Goal: Information Seeking & Learning: Learn about a topic

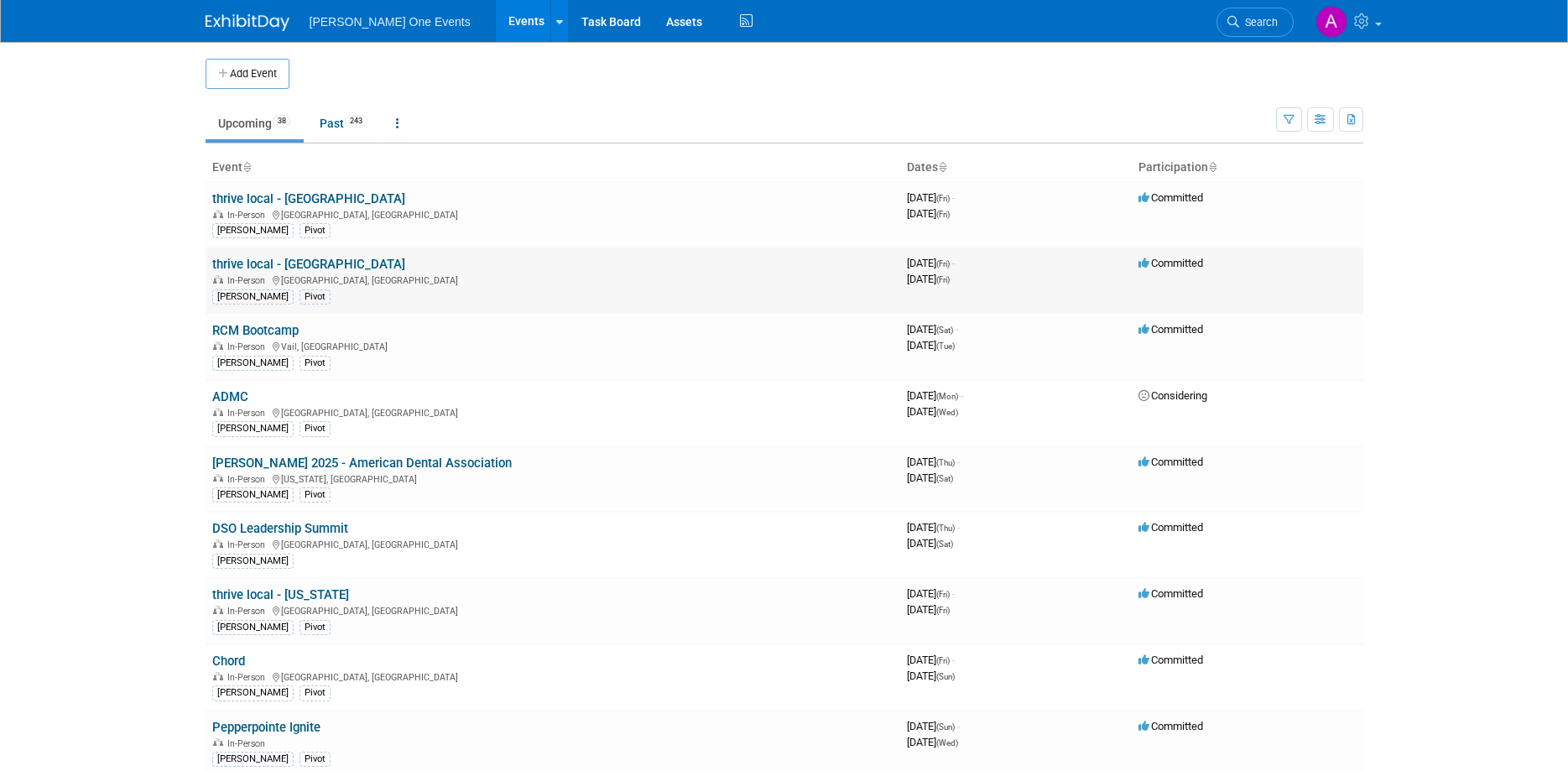
click at [327, 259] on link "thrive local - [GEOGRAPHIC_DATA]" at bounding box center [309, 263] width 193 height 15
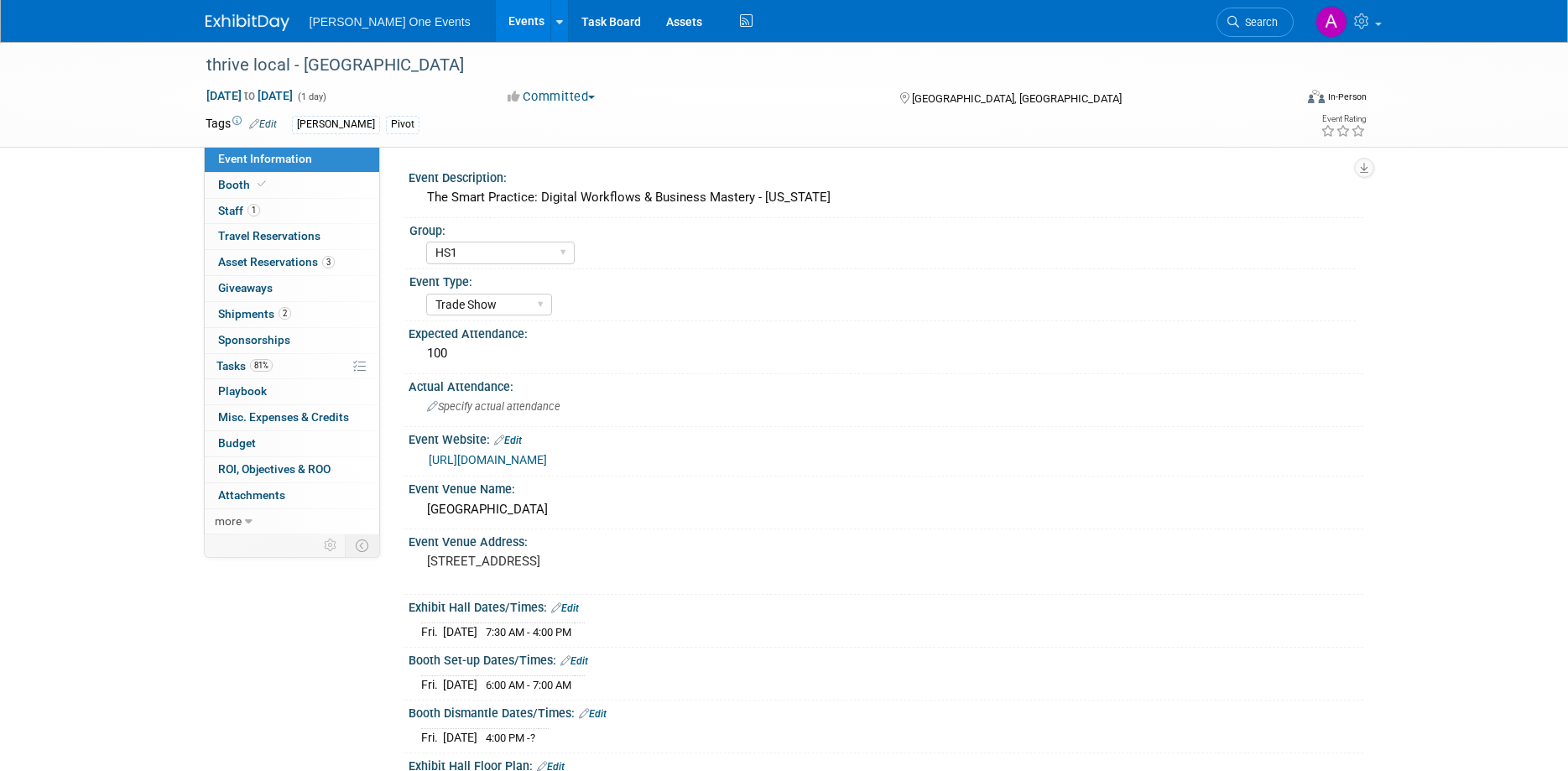
select select "HS1"
select select "Trade Show"
click at [326, 255] on link "3 Asset Reservations 3" at bounding box center [292, 262] width 174 height 25
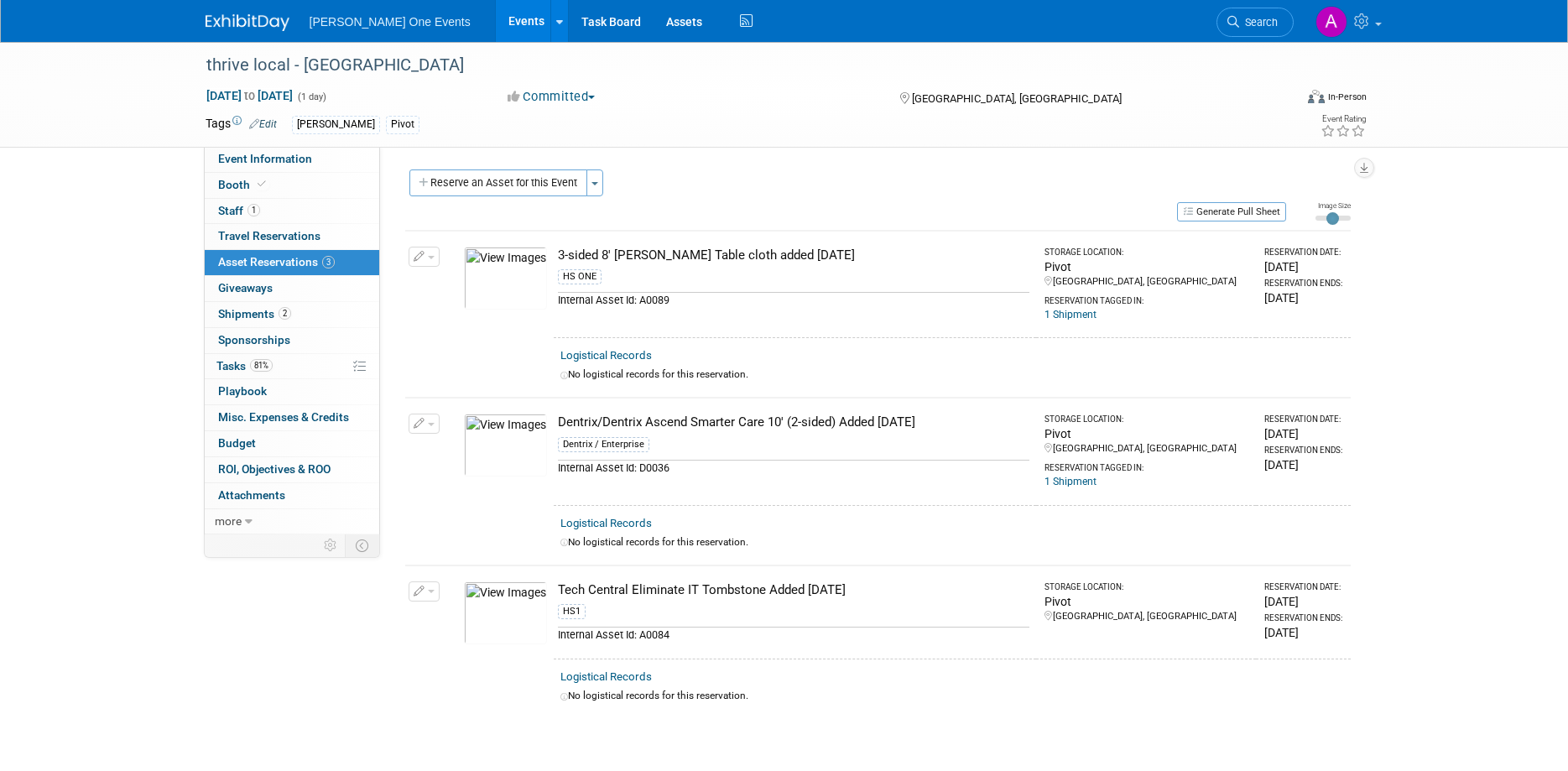
click at [356, 25] on span "[PERSON_NAME] One Events" at bounding box center [390, 22] width 161 height 14
click at [258, 27] on img at bounding box center [247, 22] width 84 height 16
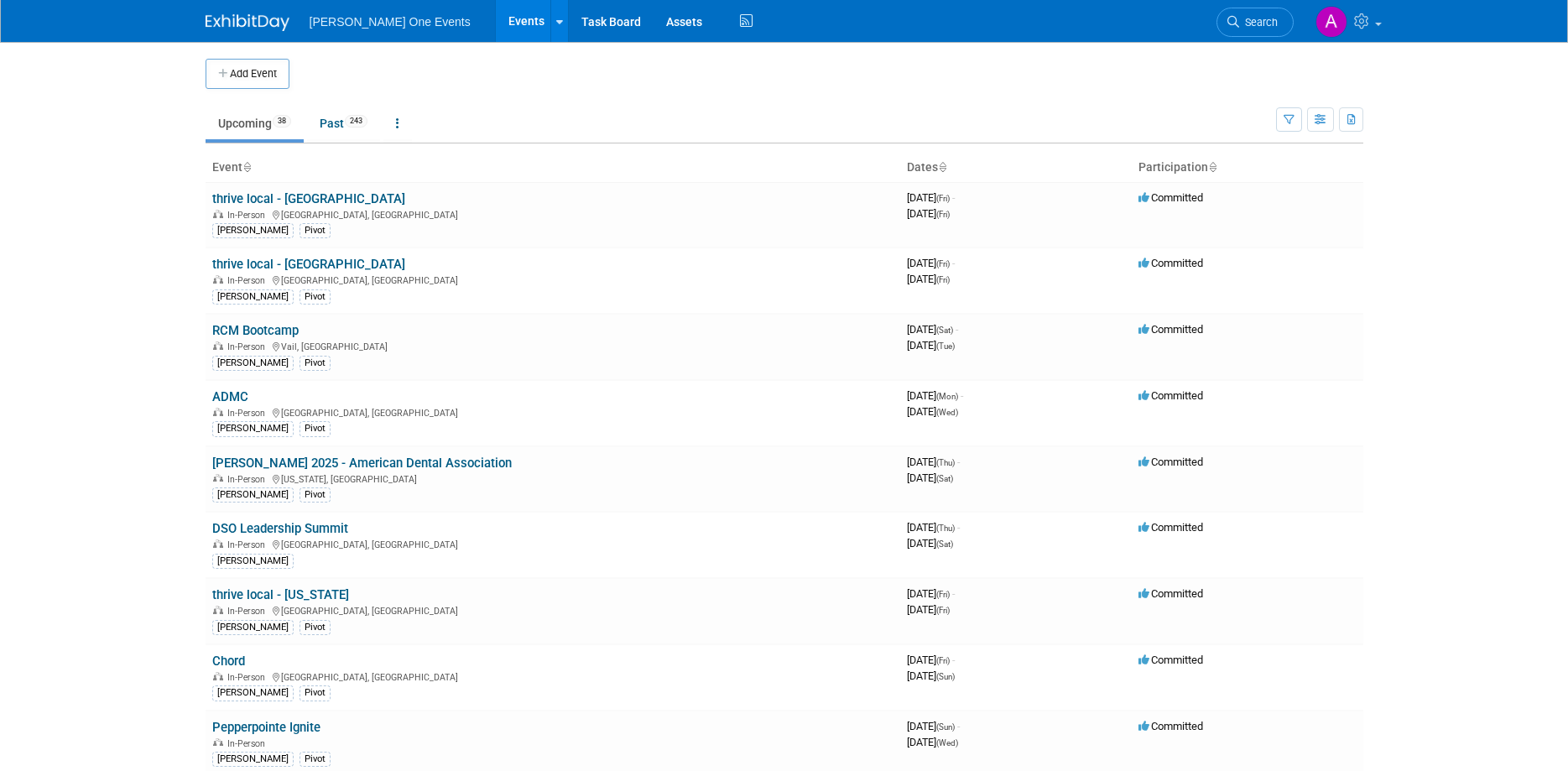
click at [287, 201] on link "thrive local - [GEOGRAPHIC_DATA]" at bounding box center [309, 199] width 193 height 15
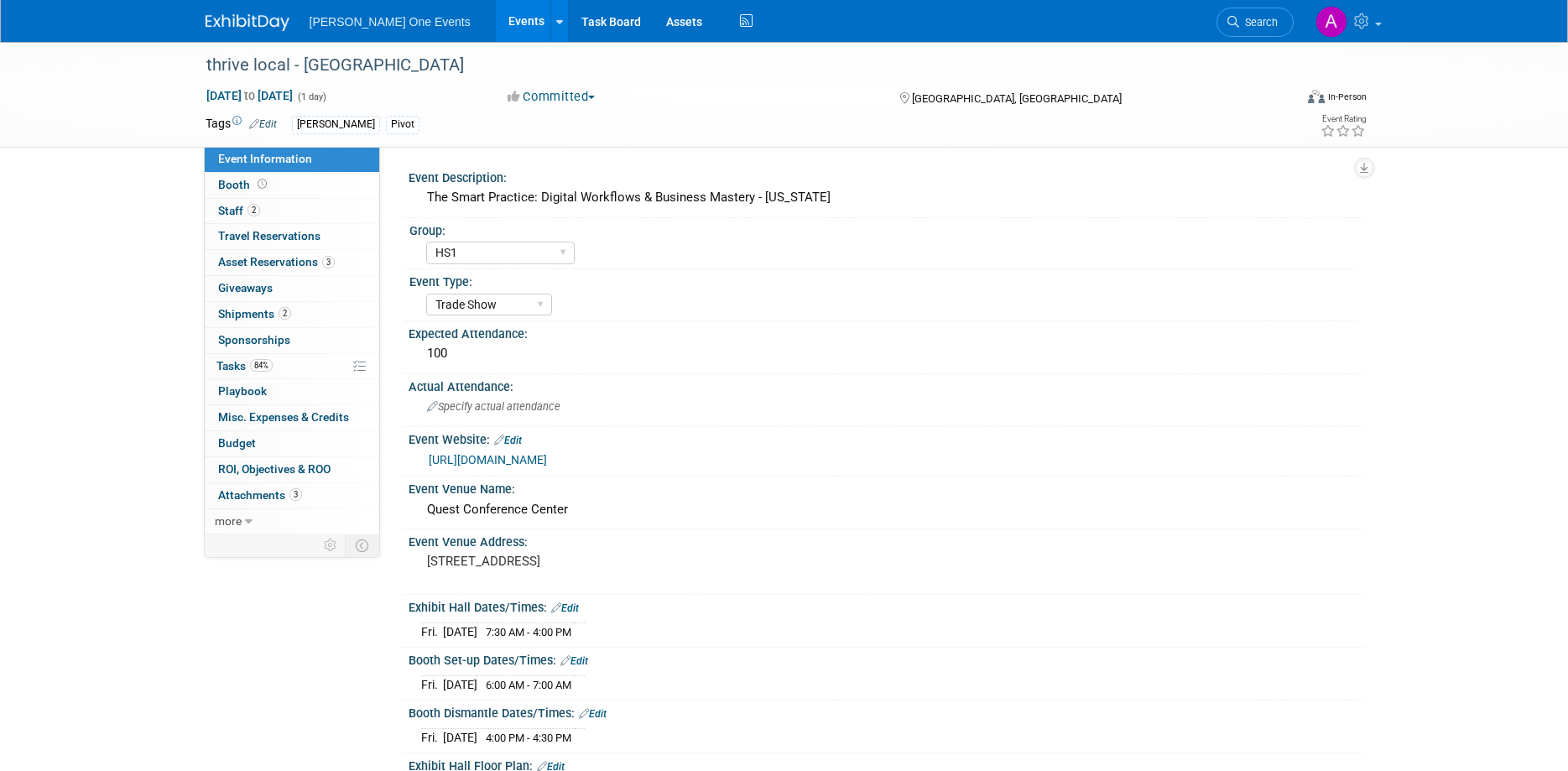
select select "HS1"
select select "Trade Show"
click at [269, 313] on span "Shipments 2" at bounding box center [255, 314] width 73 height 14
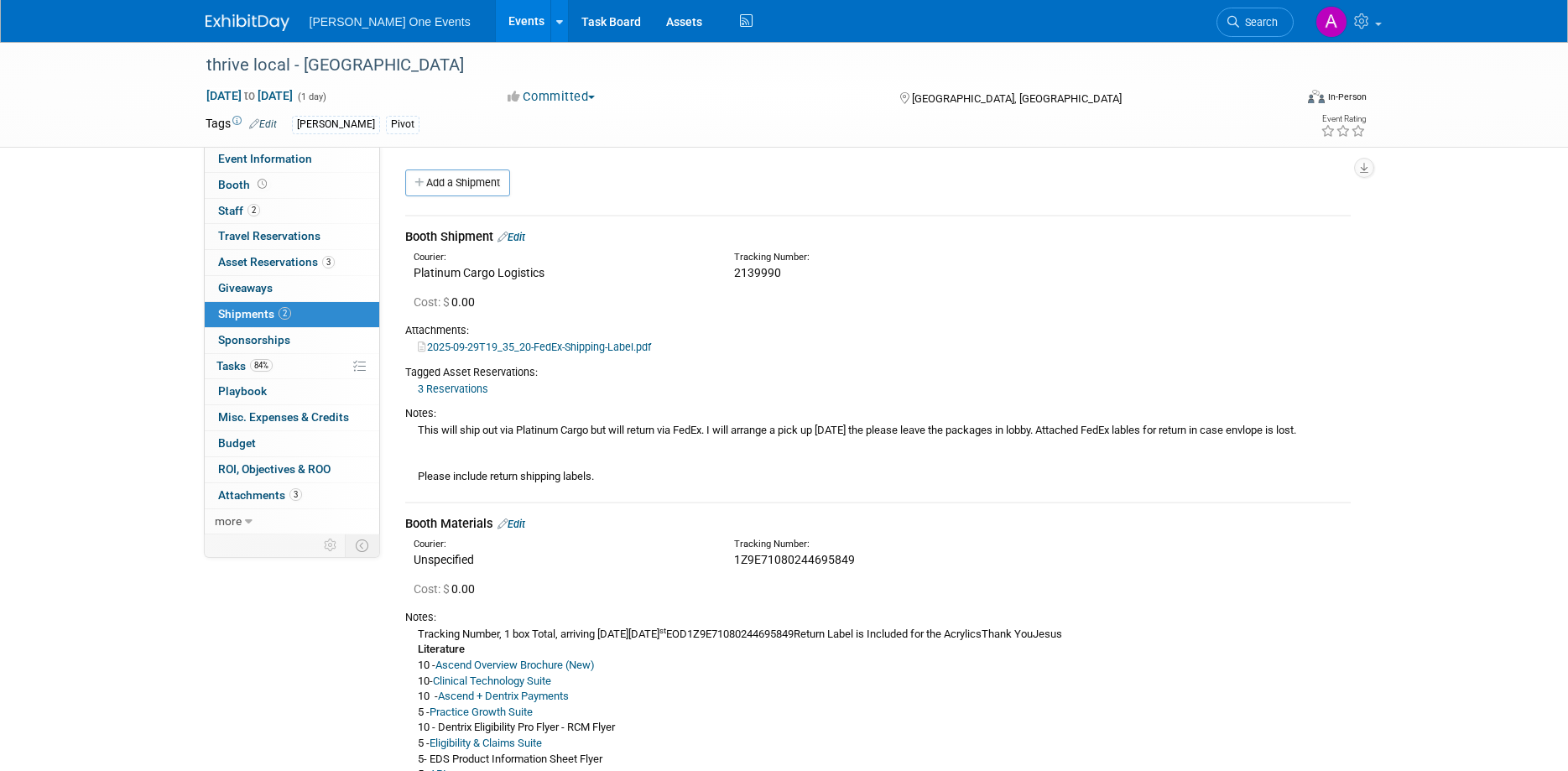
click at [261, 19] on img at bounding box center [247, 22] width 84 height 16
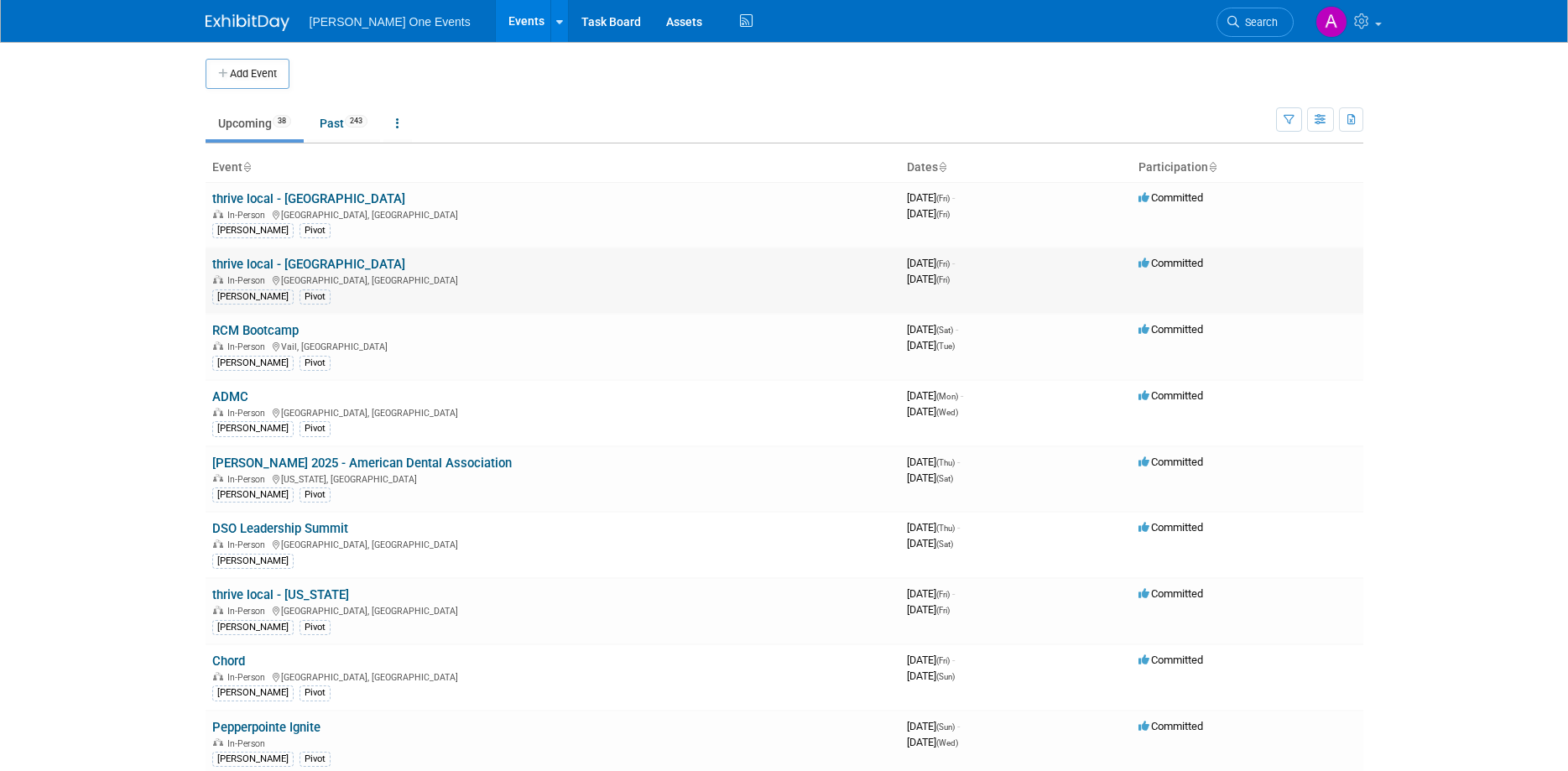
click at [342, 261] on link "thrive local - [GEOGRAPHIC_DATA]" at bounding box center [309, 263] width 193 height 15
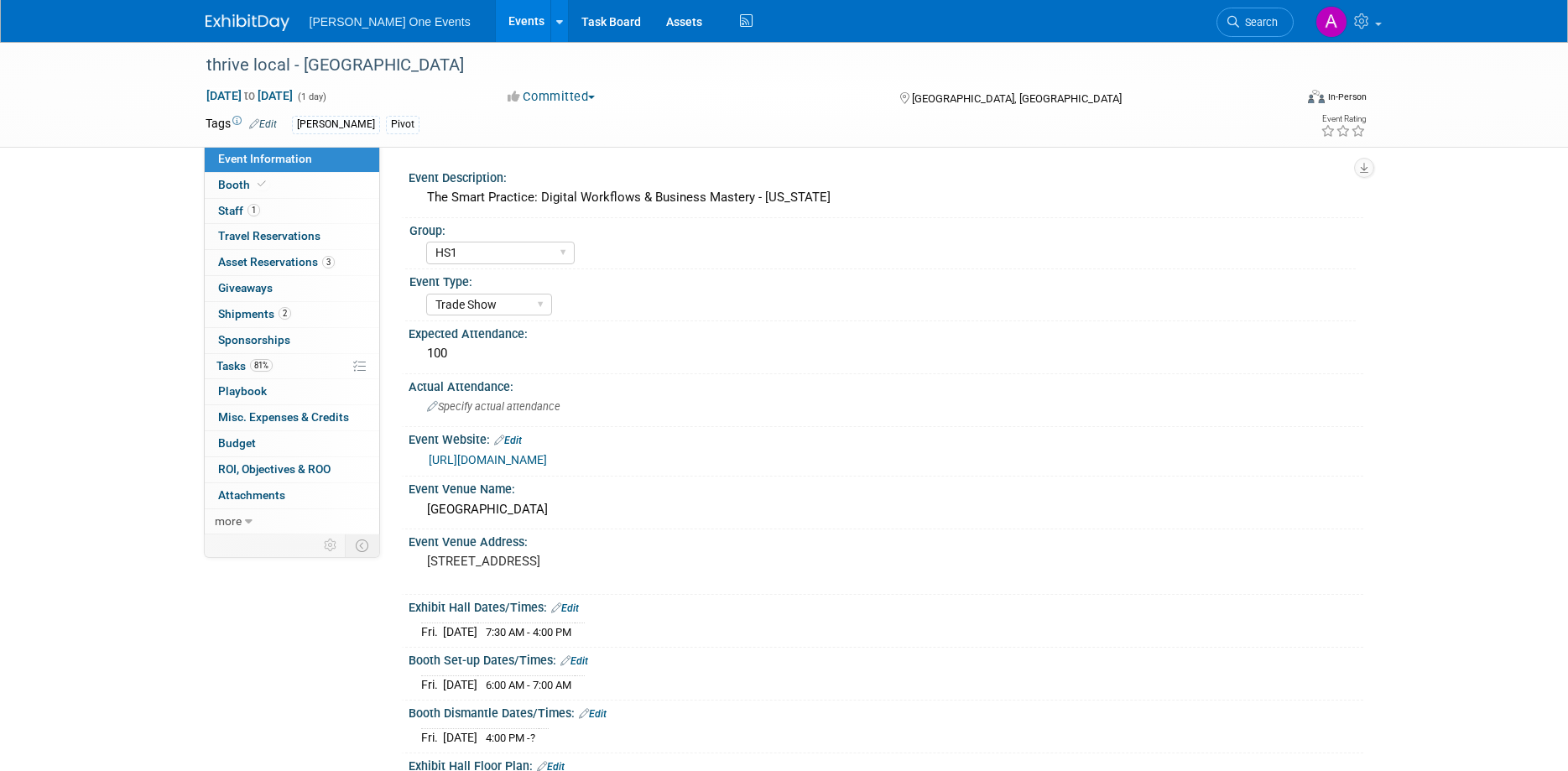
select select "HS1"
select select "Trade Show"
click at [252, 275] on link "3 Asset Reservations 3" at bounding box center [292, 262] width 174 height 25
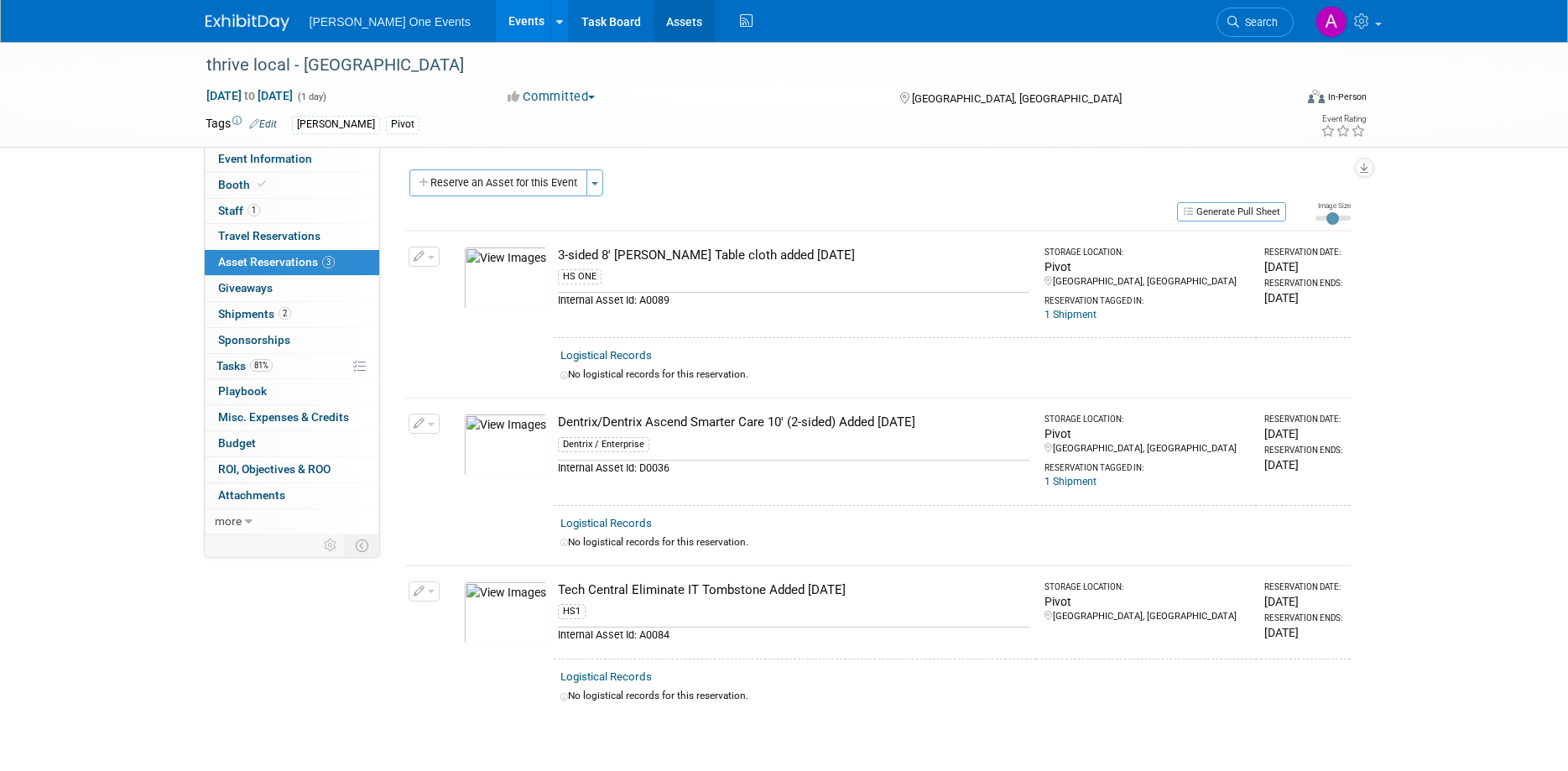
click at [654, 38] on link "Assets" at bounding box center [684, 21] width 61 height 42
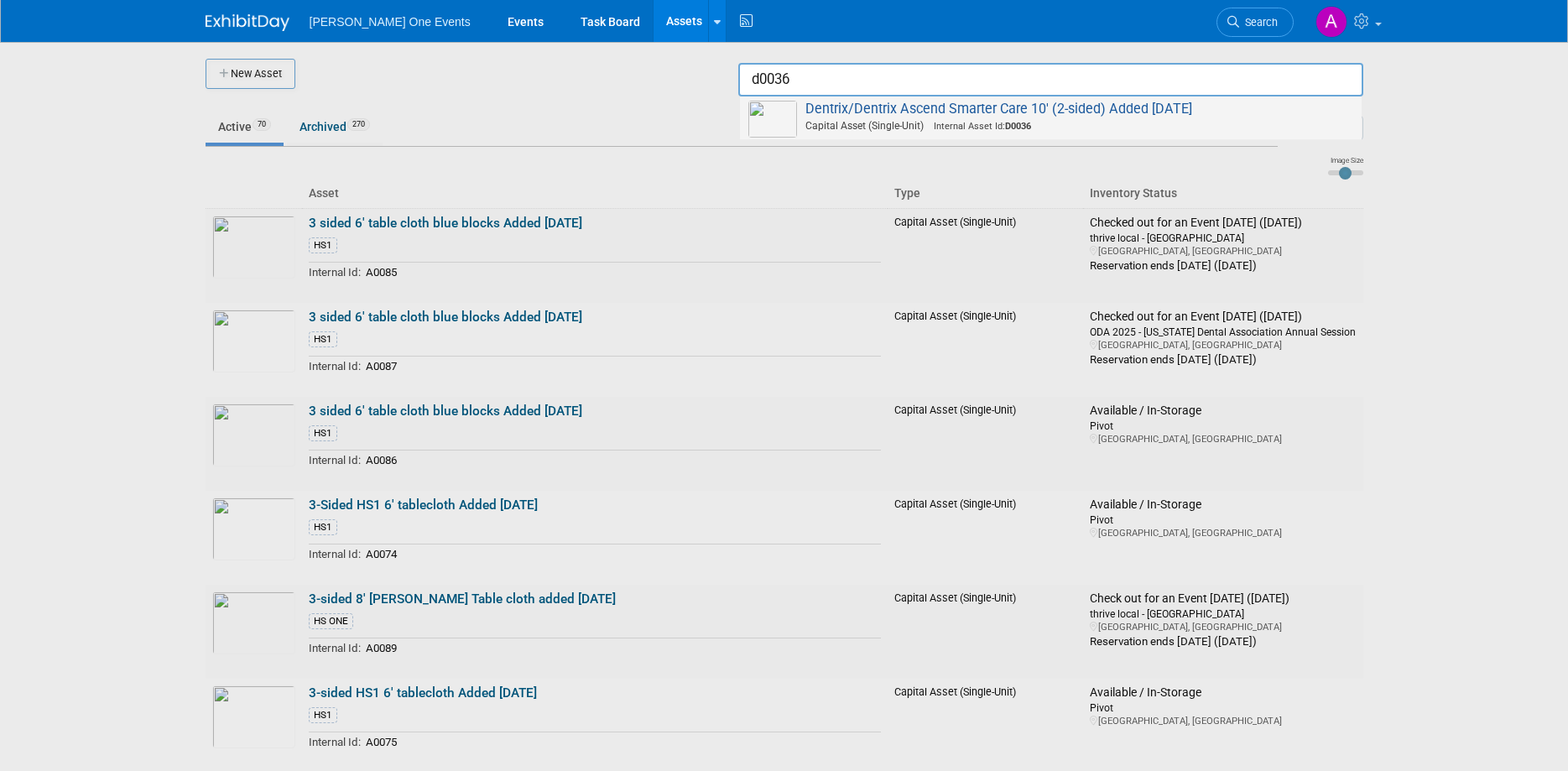
click at [1211, 103] on span "Dentrix/Dentrix Ascend Smarter Care 10' (2-sided) Added [DATE] Capital Asset (S…" at bounding box center [1051, 118] width 605 height 35
type input "Dentrix/Dentrix Ascend Smarter Care 10&#39; (2-sided) Added [DATE]"
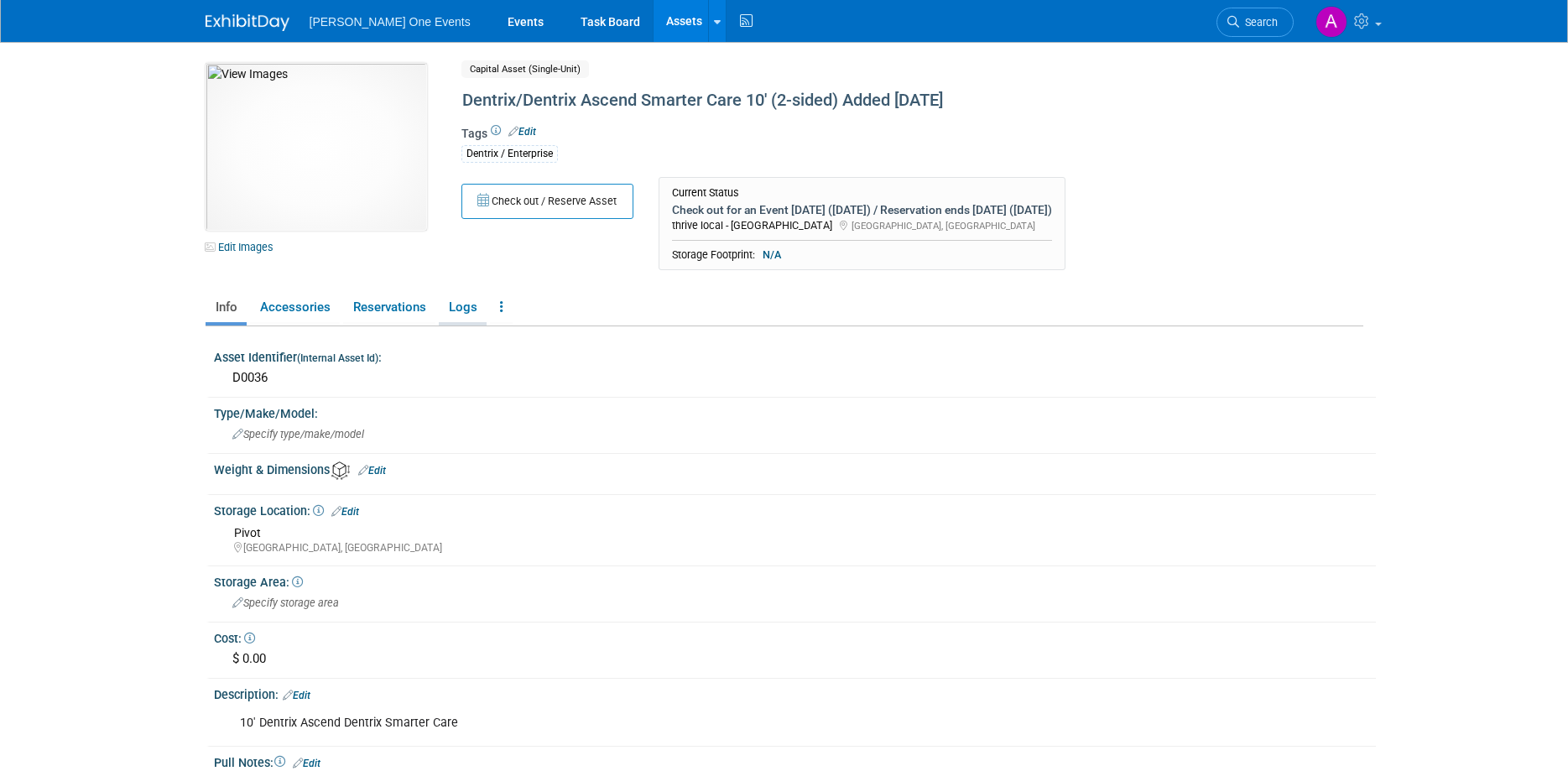
click at [458, 301] on link "Logs" at bounding box center [462, 307] width 47 height 29
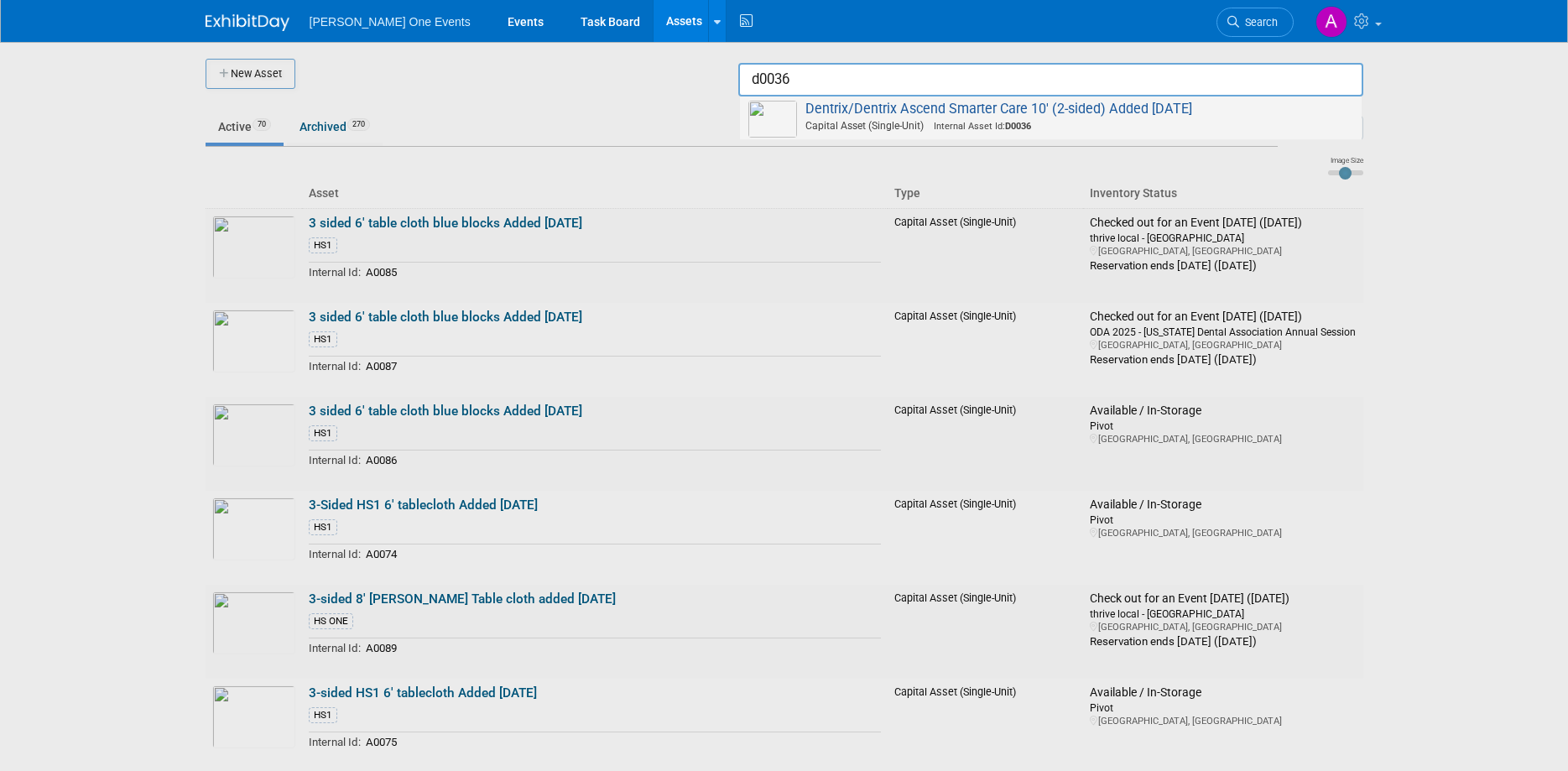
click at [1241, 103] on span "Dentrix/Dentrix Ascend Smarter Care 10' (2-sided) Added June 2025 Capital Asset…" at bounding box center [1051, 118] width 605 height 35
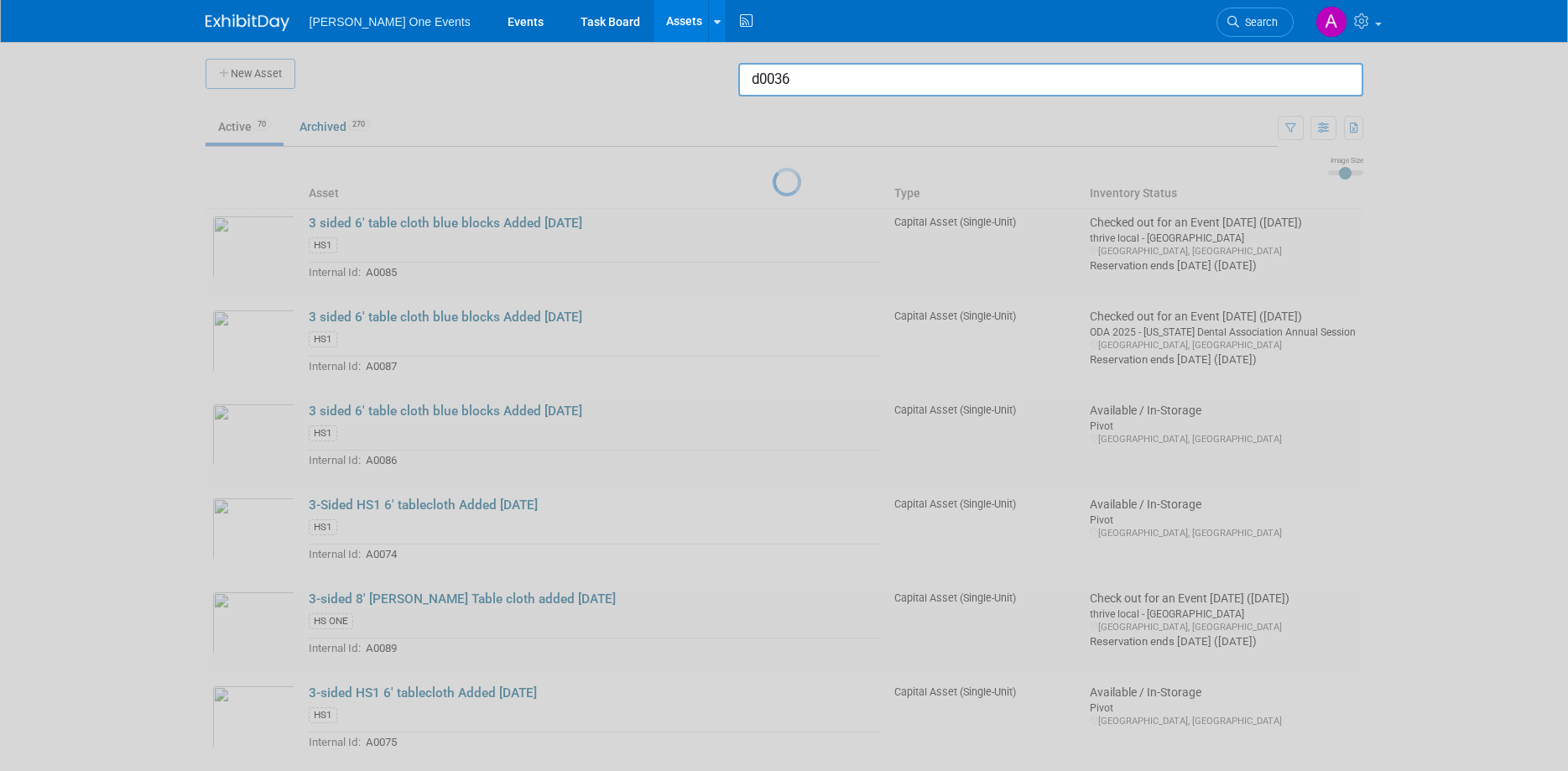
type input "Dentrix/Dentrix Ascend Smarter Care 10&#39; (2-sided) Added June 2025"
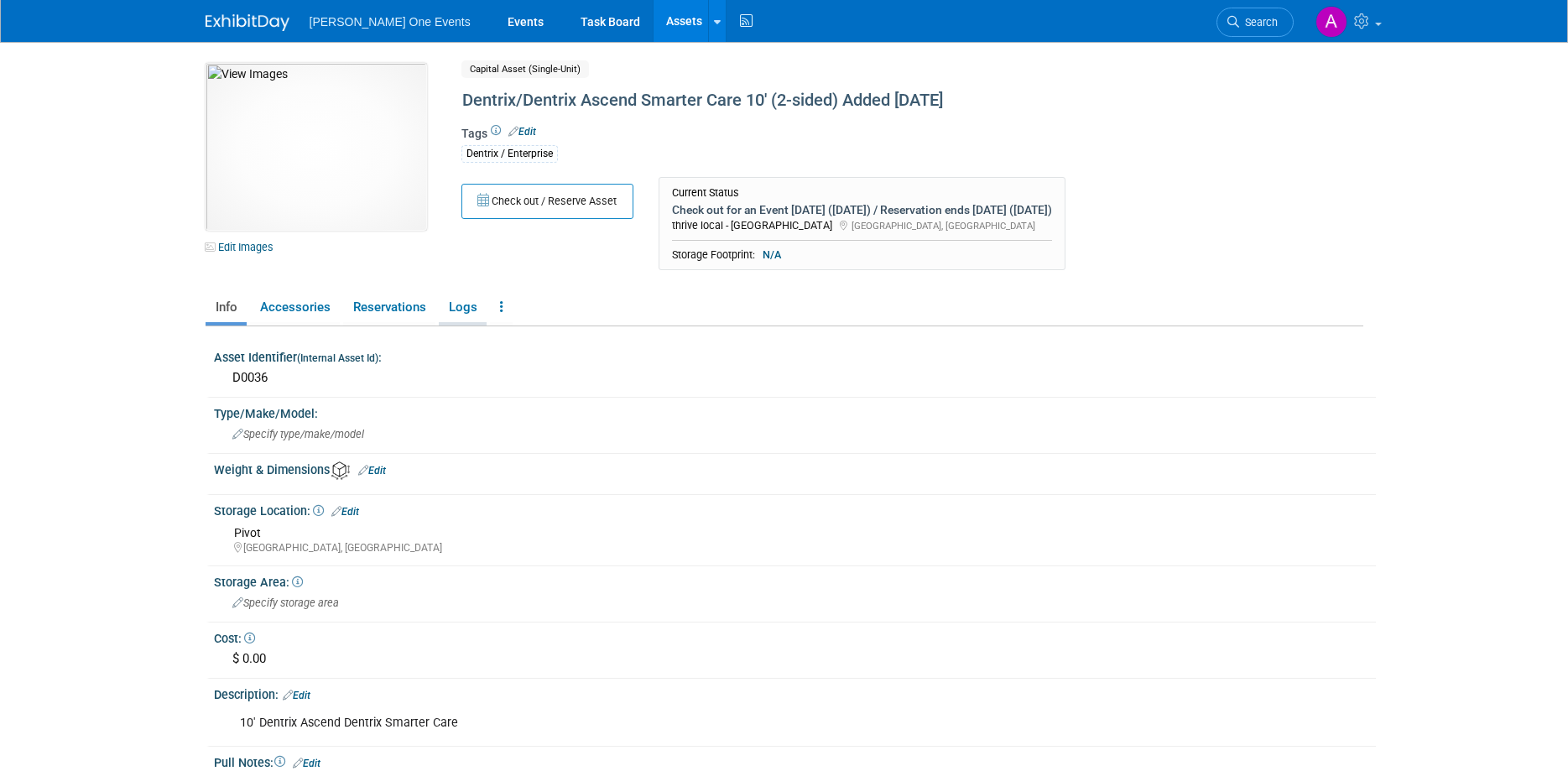
click at [467, 301] on link "Logs" at bounding box center [462, 307] width 47 height 29
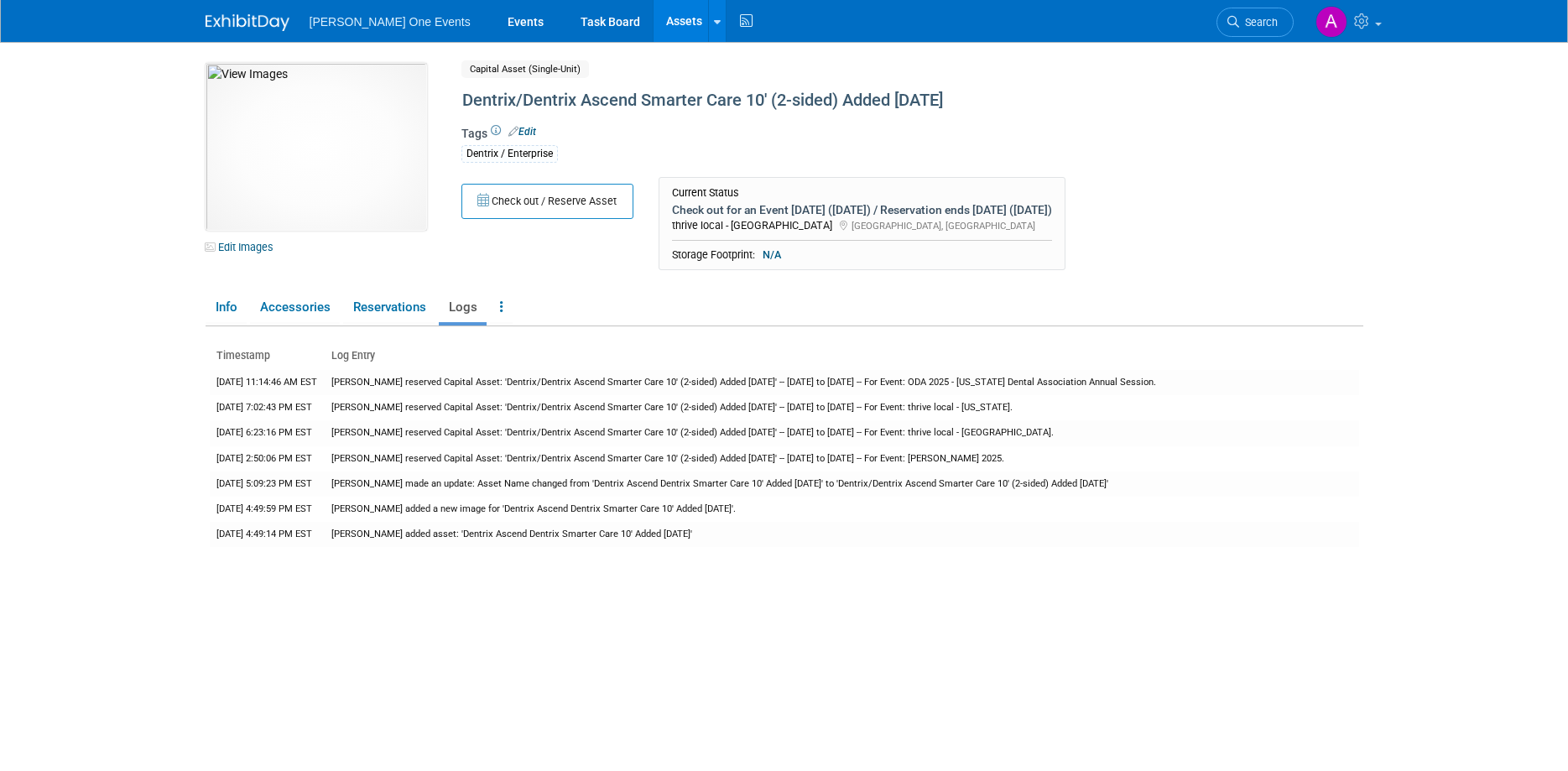
click at [228, 19] on img at bounding box center [247, 22] width 84 height 16
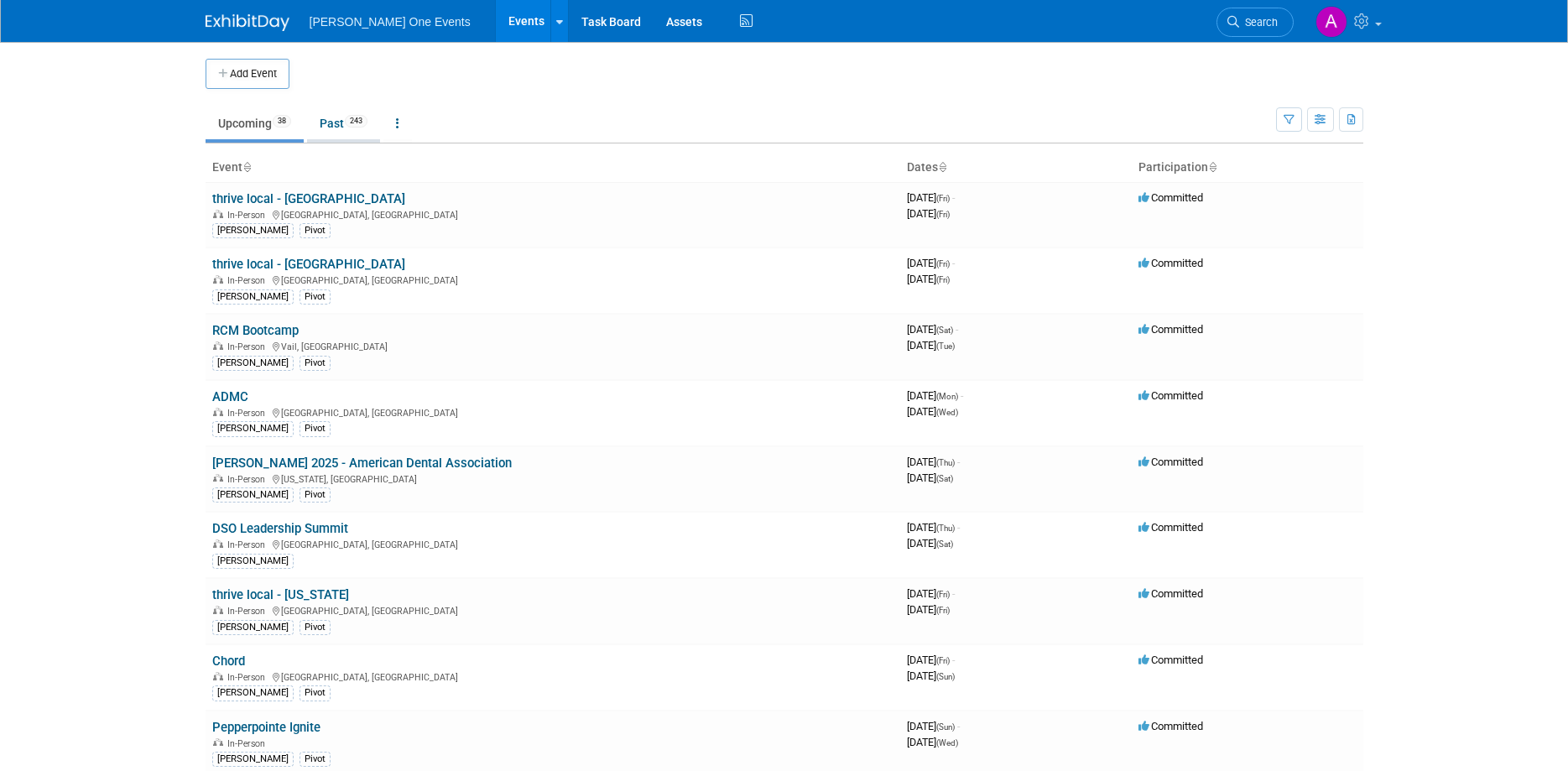
click at [332, 115] on link "Past 243" at bounding box center [344, 123] width 73 height 32
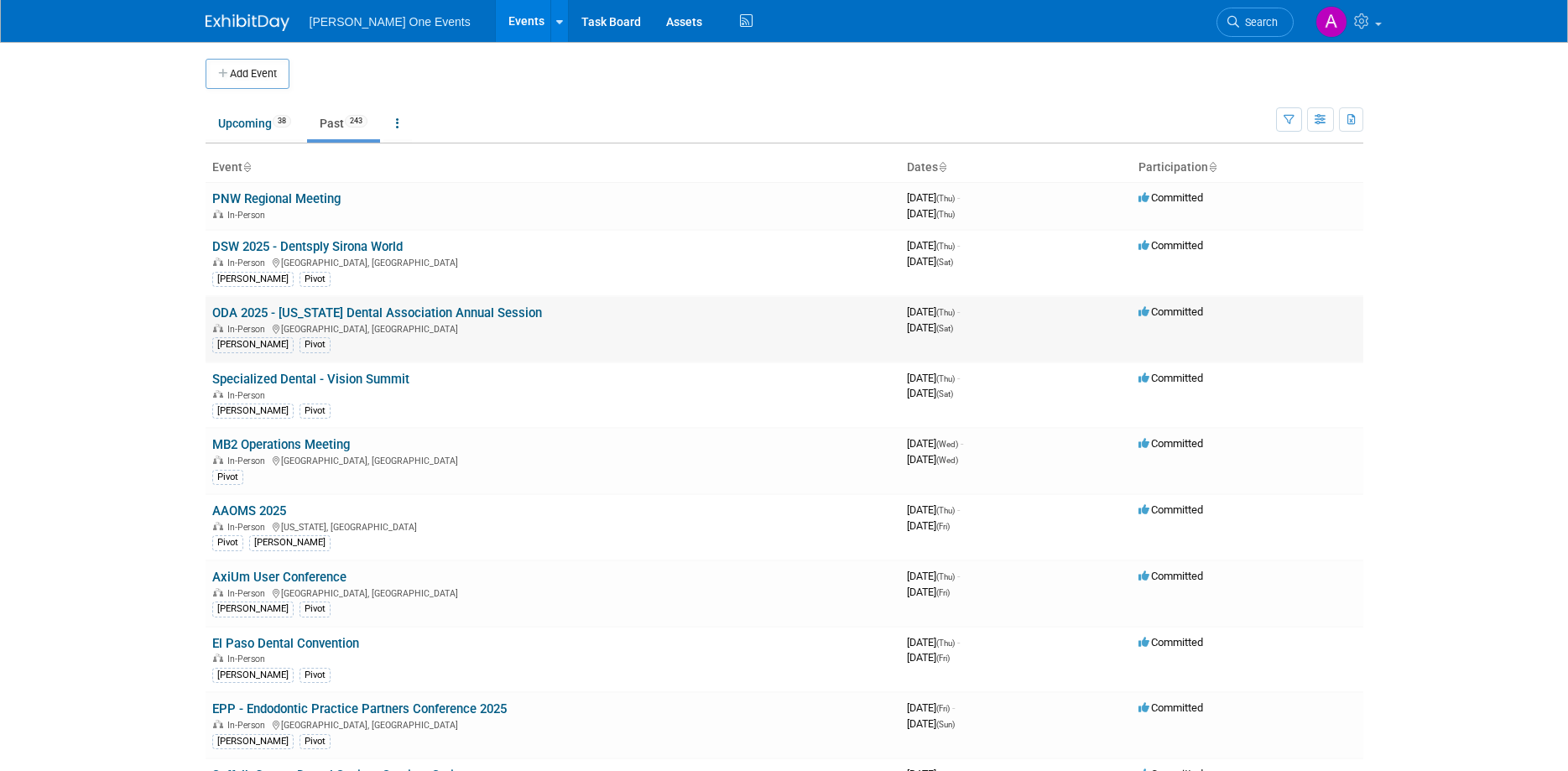
click at [331, 314] on link "ODA 2025 - [US_STATE] Dental Association Annual Session" at bounding box center [377, 313] width 330 height 15
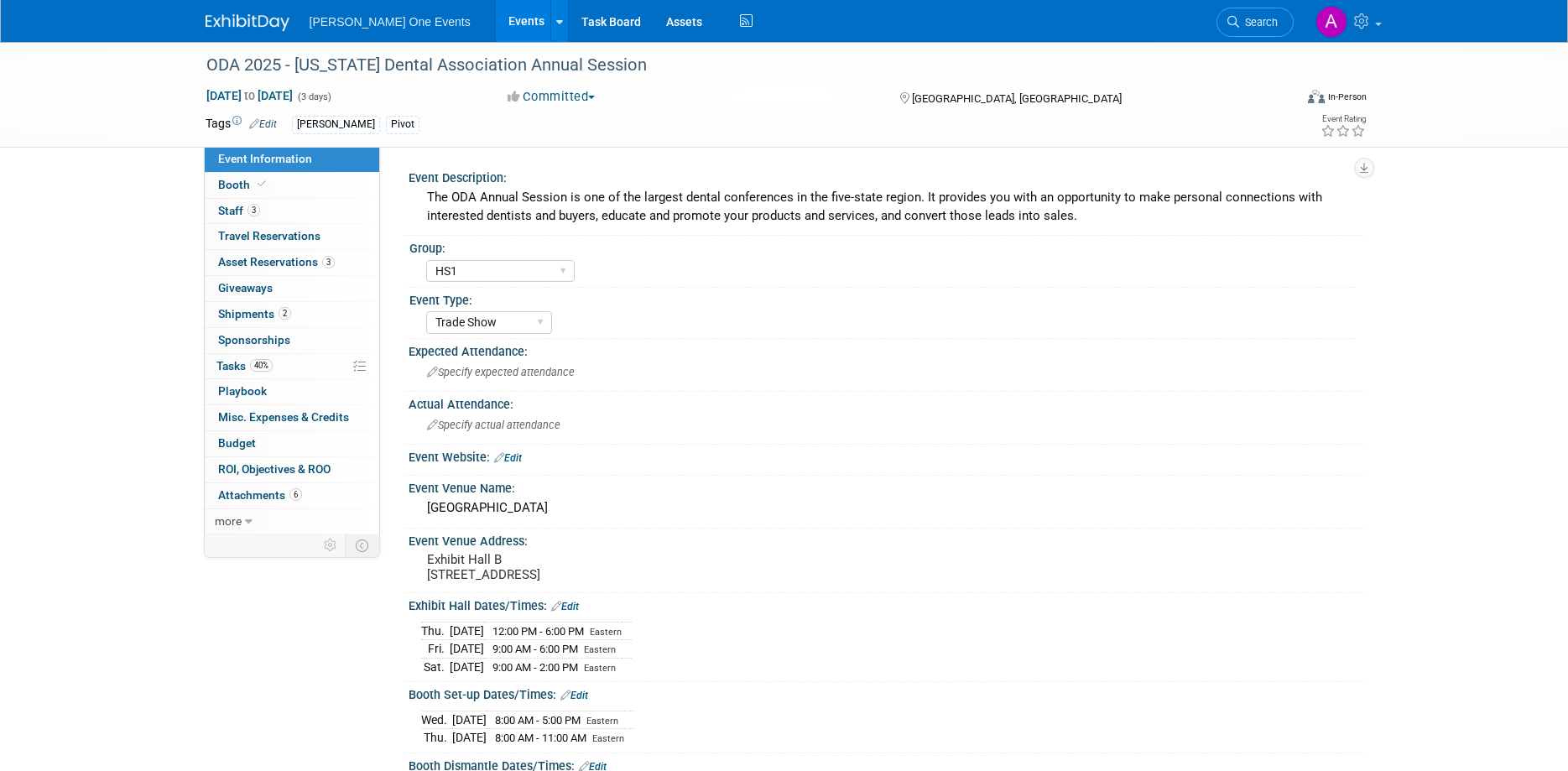
select select "HS1"
select select "Trade Show"
click at [289, 263] on span "Asset Reservations 3" at bounding box center [276, 262] width 117 height 14
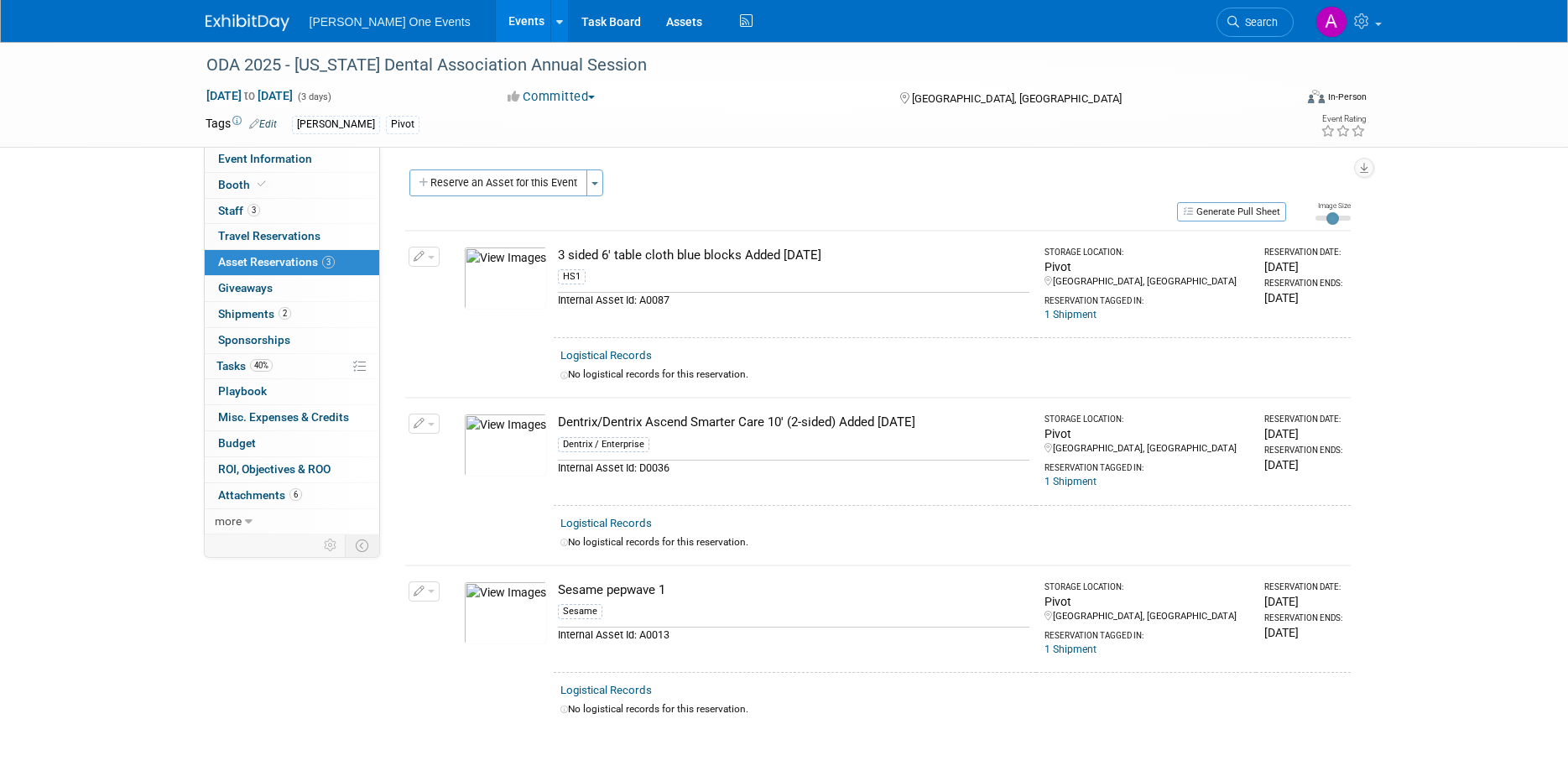
click at [225, 22] on img at bounding box center [247, 22] width 84 height 16
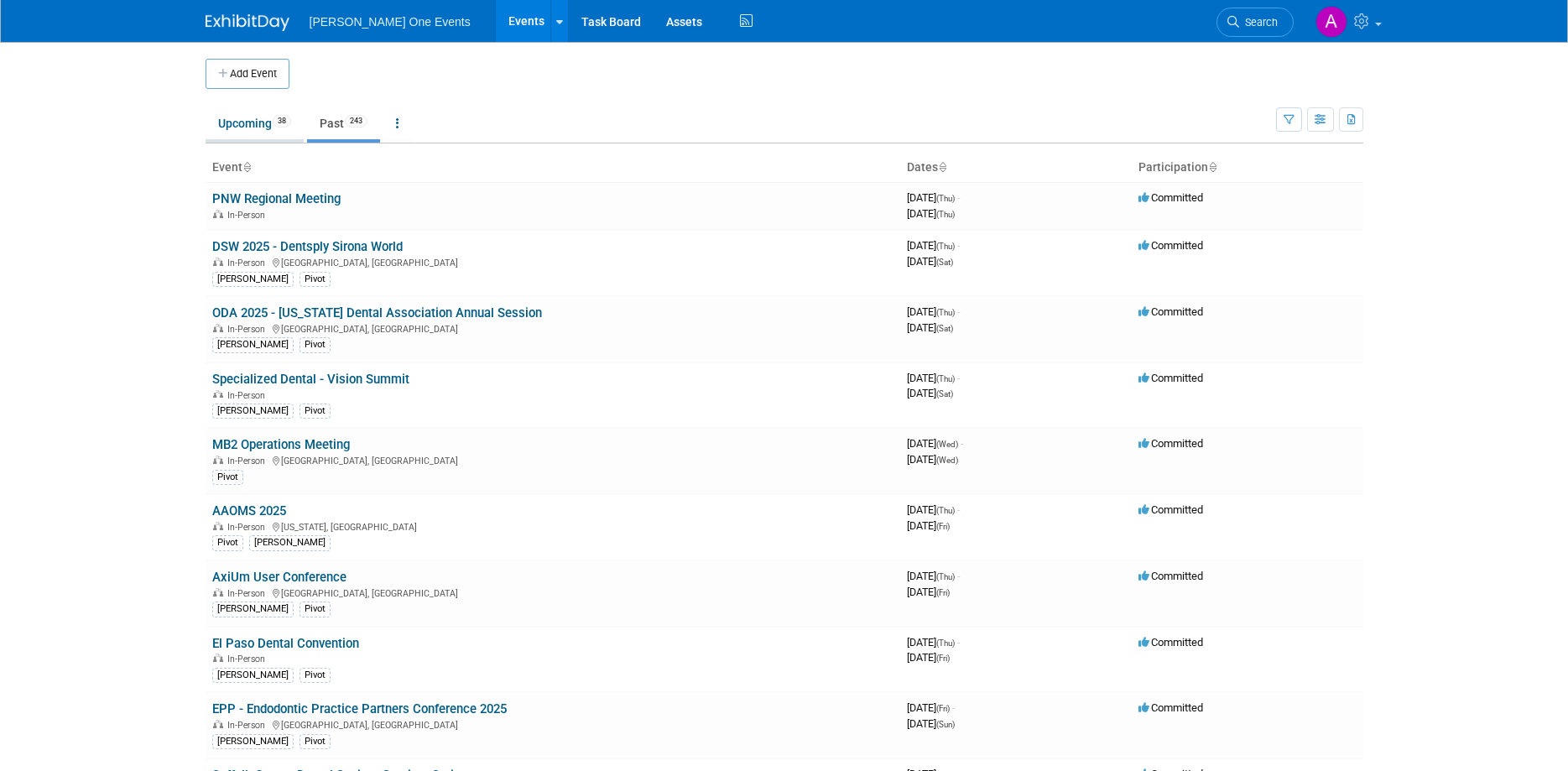
click at [242, 123] on link "Upcoming 38" at bounding box center [255, 123] width 98 height 32
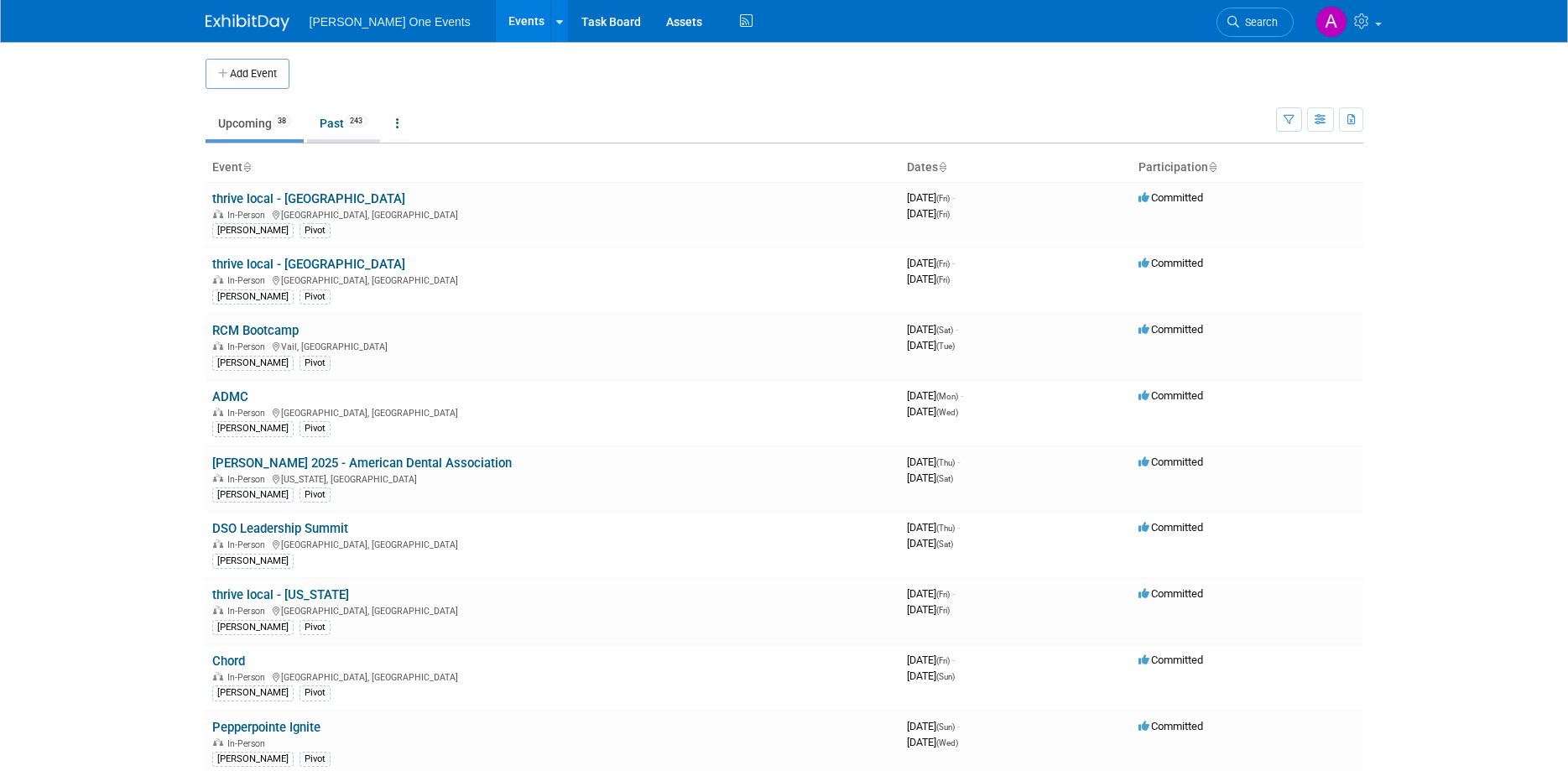
click at [334, 117] on link "Past 243" at bounding box center [344, 123] width 73 height 32
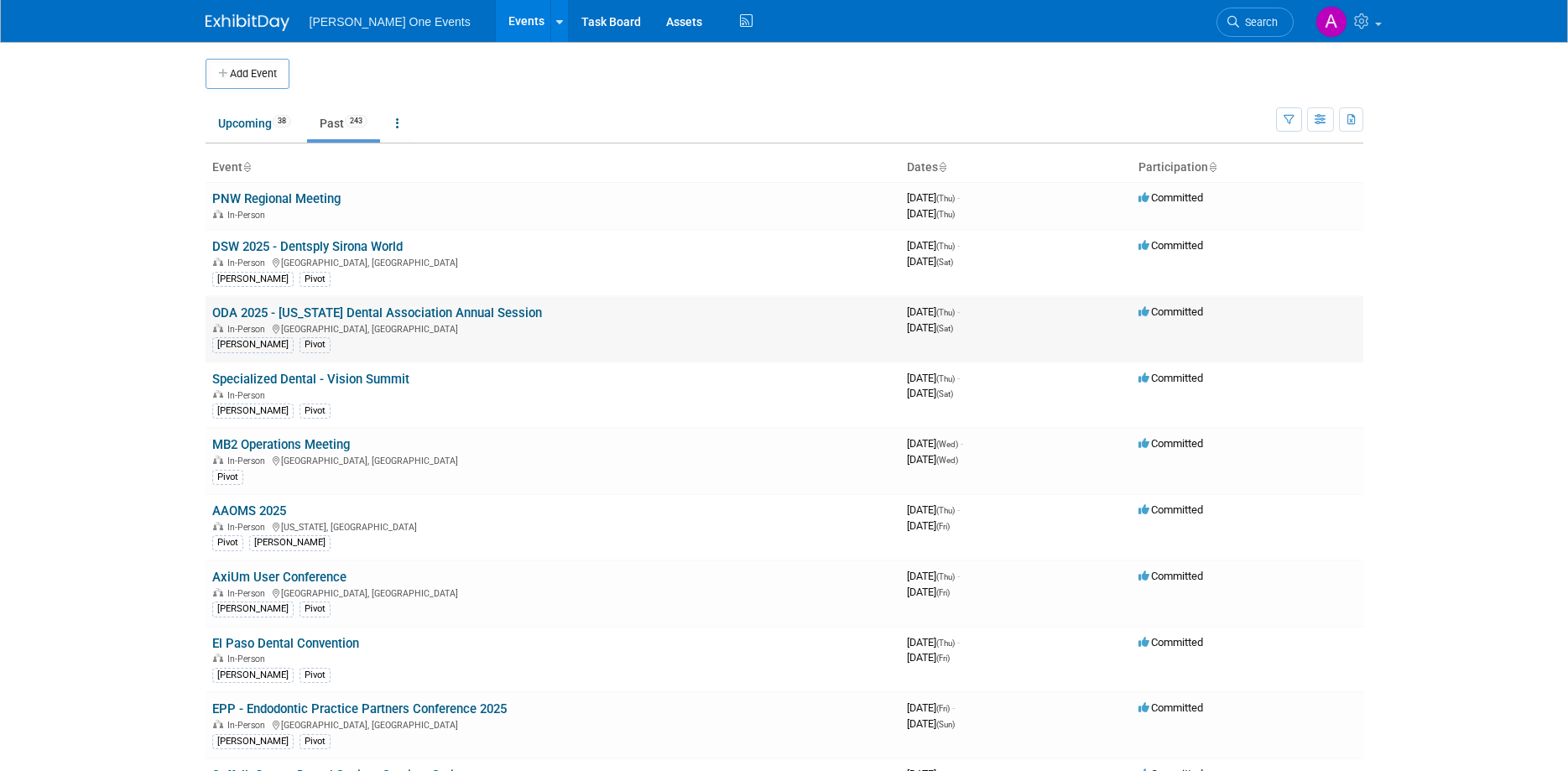
click at [295, 321] on div "In-Person Columbus, OH" at bounding box center [553, 328] width 681 height 14
click at [301, 313] on link "ODA 2025 - [US_STATE] Dental Association Annual Session" at bounding box center [377, 313] width 330 height 15
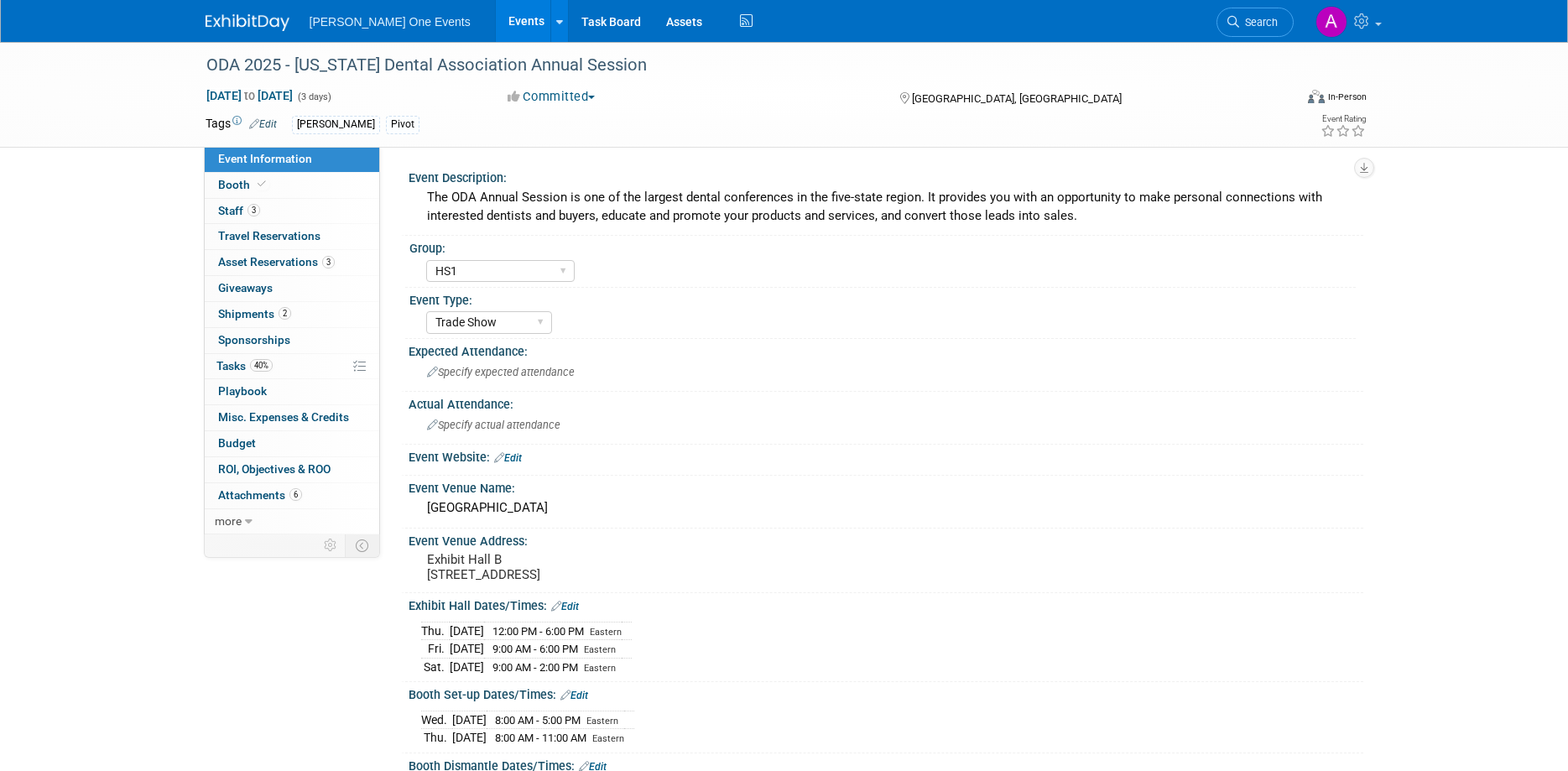
select select "HS1"
select select "Trade Show"
click at [674, 381] on div "Specify expected attendance" at bounding box center [886, 372] width 930 height 26
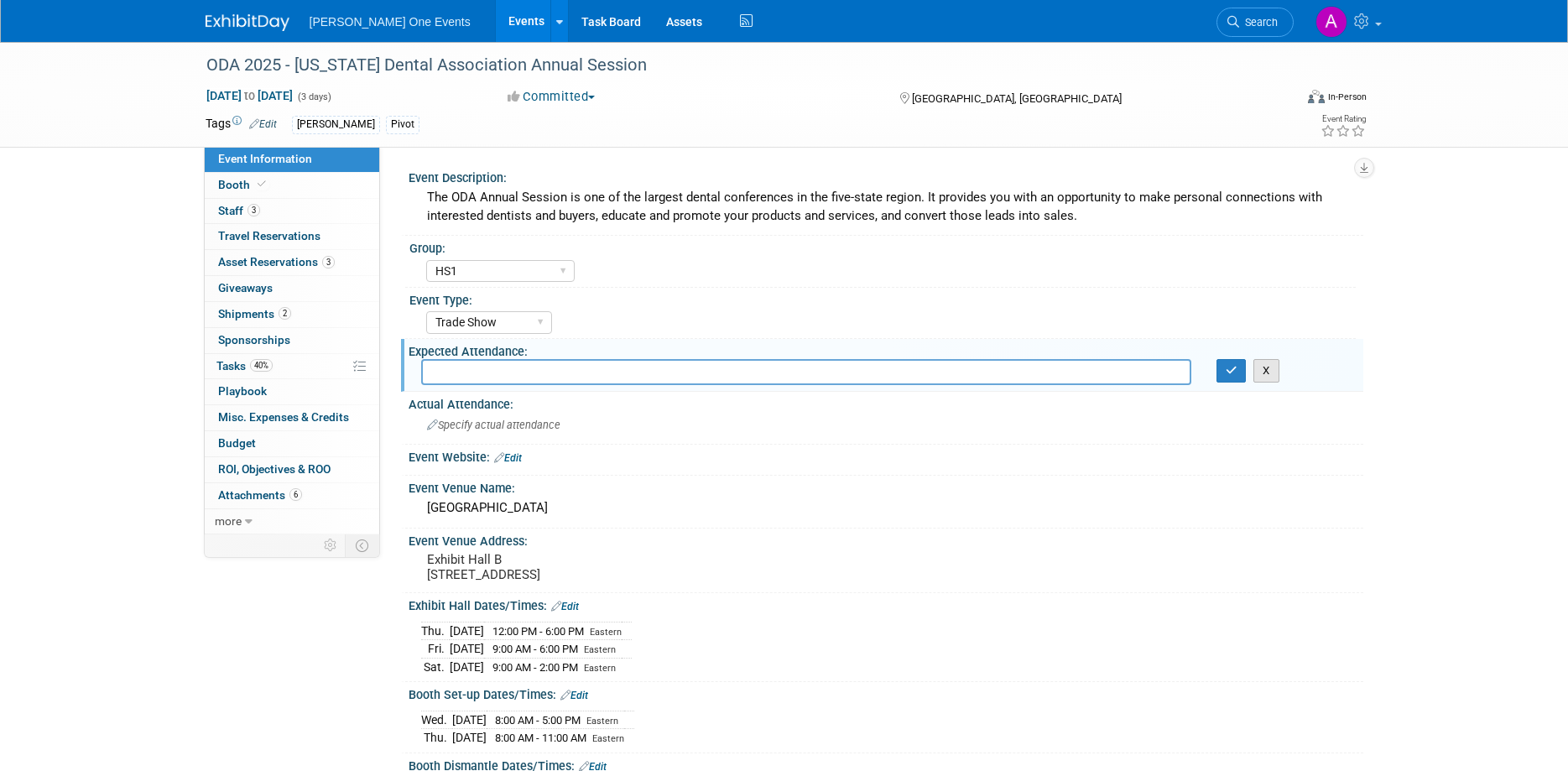
click at [1274, 375] on button "X" at bounding box center [1267, 370] width 26 height 23
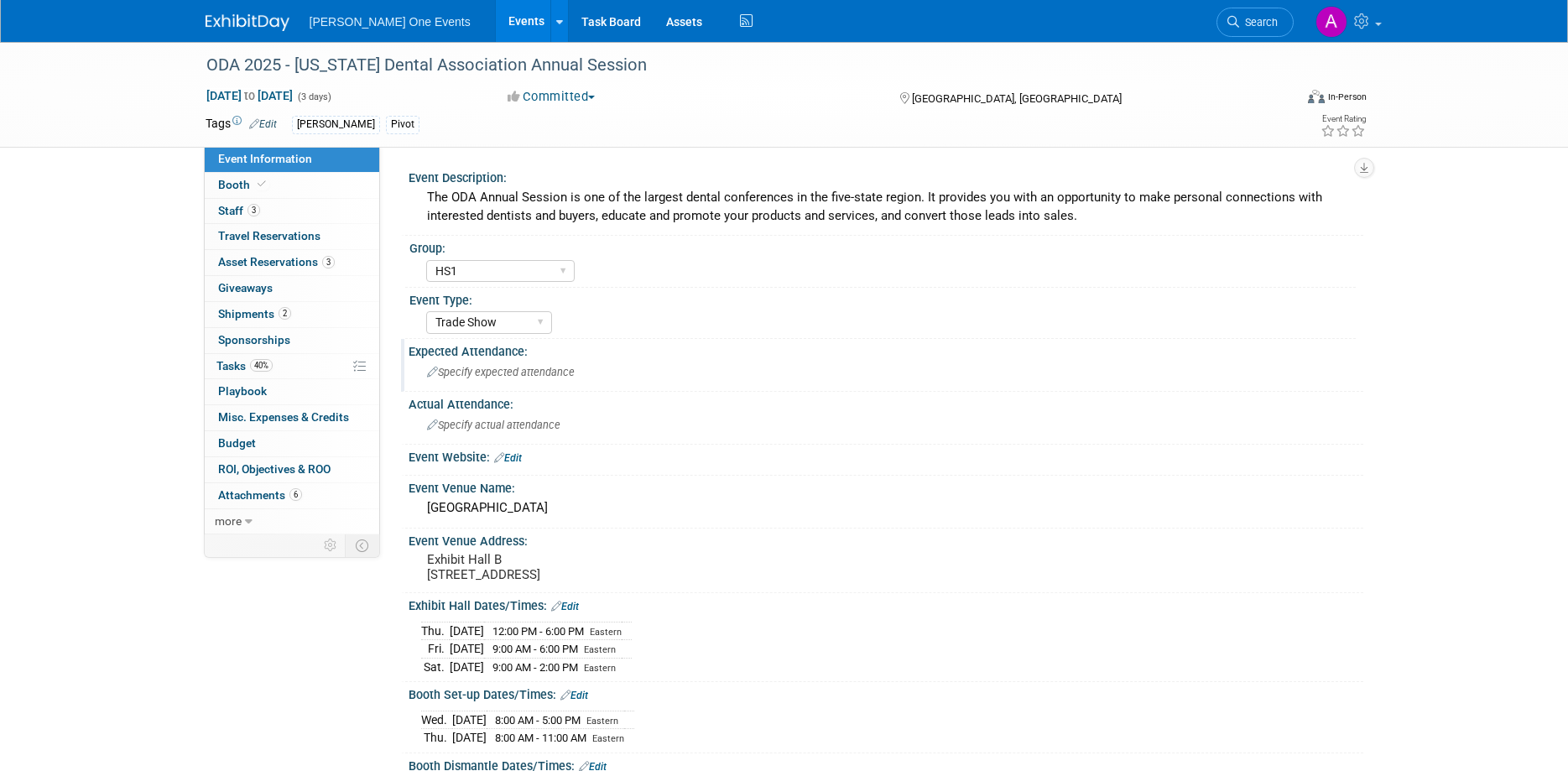
click at [358, 35] on ul "Henry Schein One Events Events Add Event Bulk Upload Events Shareable Event Boa…" at bounding box center [534, 21] width 447 height 42
click at [658, 31] on link "Assets" at bounding box center [684, 21] width 61 height 42
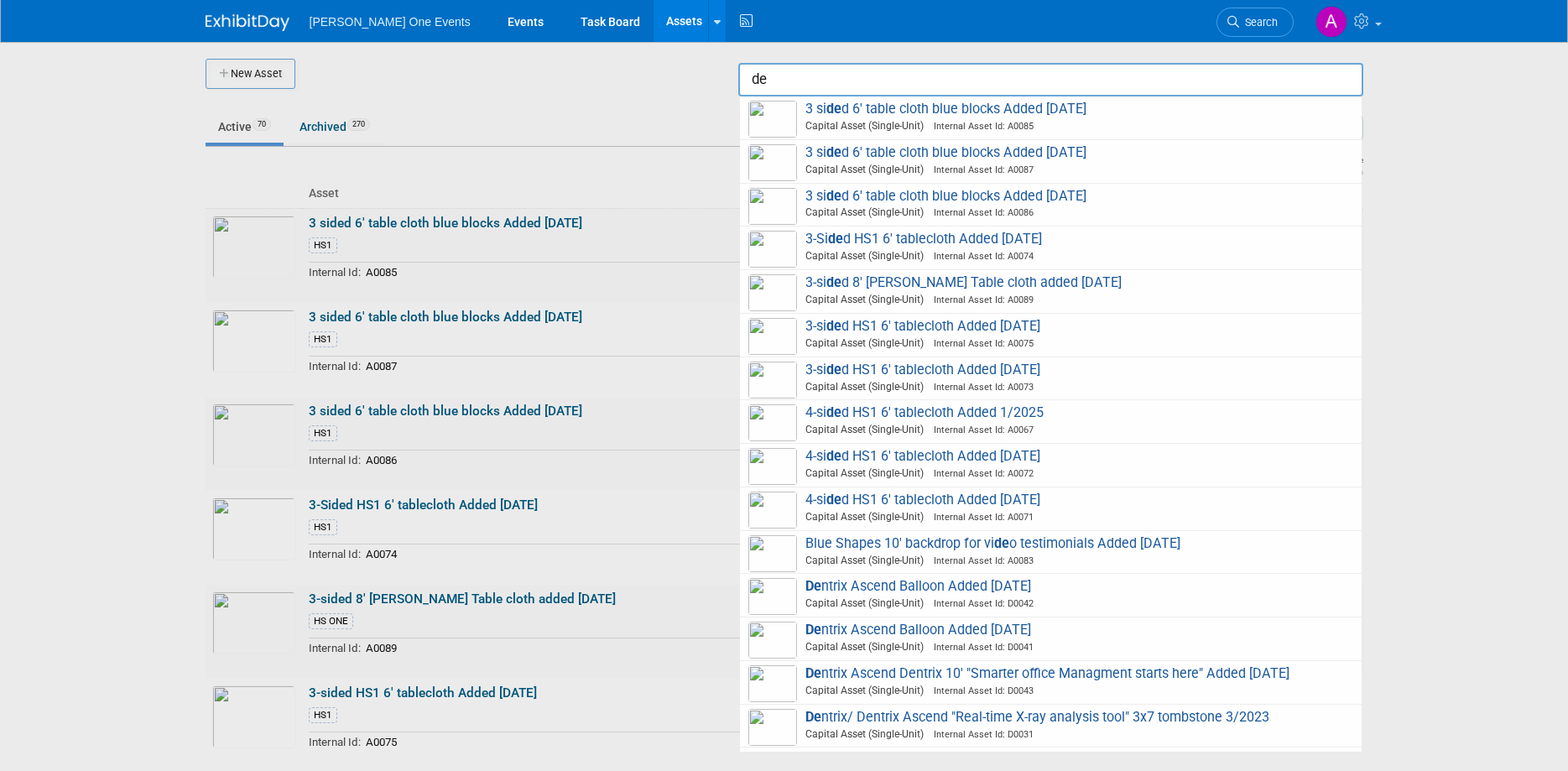
click at [853, 74] on input "de" at bounding box center [1051, 79] width 625 height 34
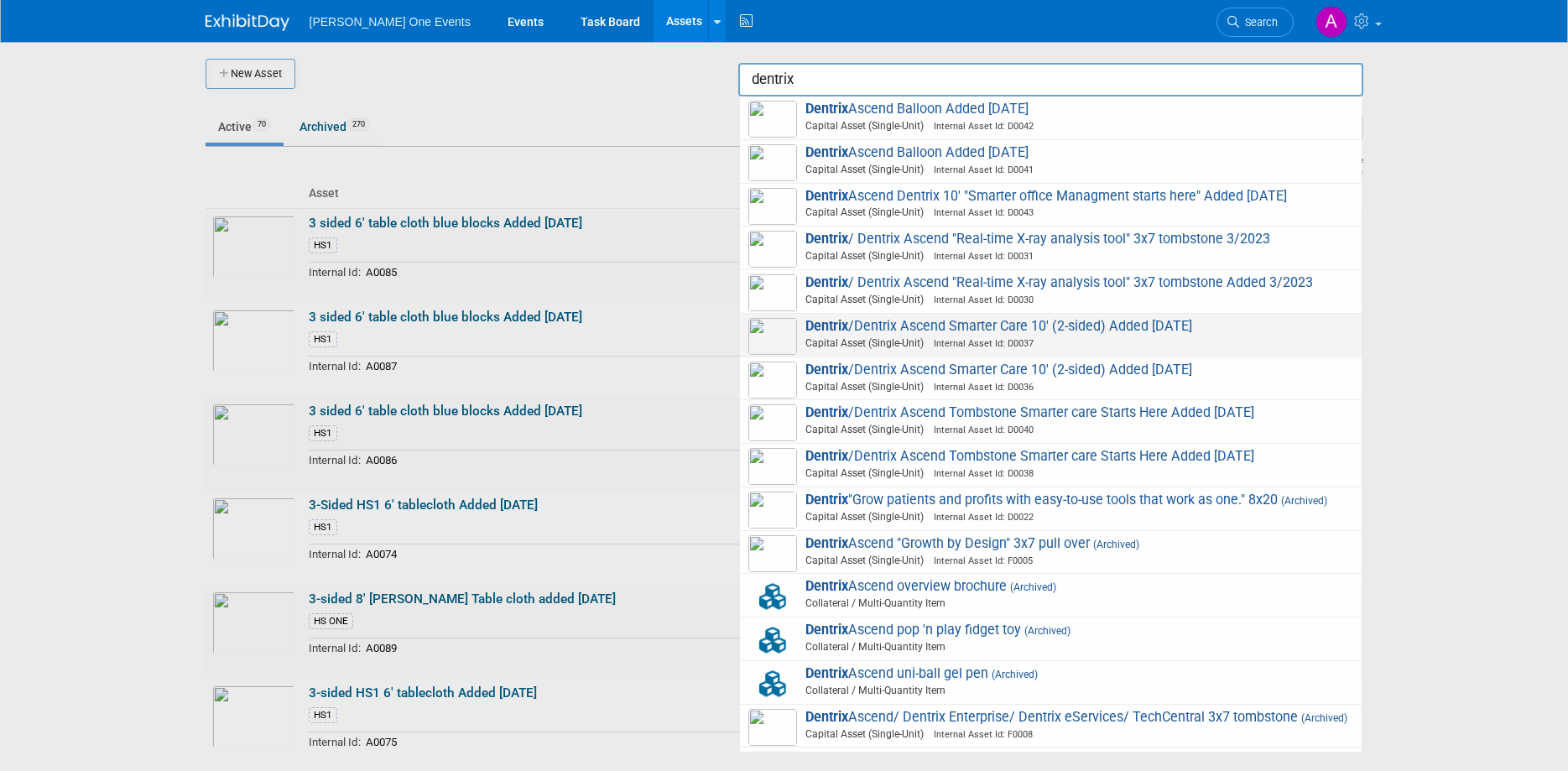
click at [863, 327] on span "Dentrix /Dentrix Ascend Smarter Care 10' (2-sided) Added June 2025 Capital Asse…" at bounding box center [1051, 335] width 605 height 35
type input "Dentrix/Dentrix Ascend Smarter Care 10&#39; (2-sided) Added June 2025"
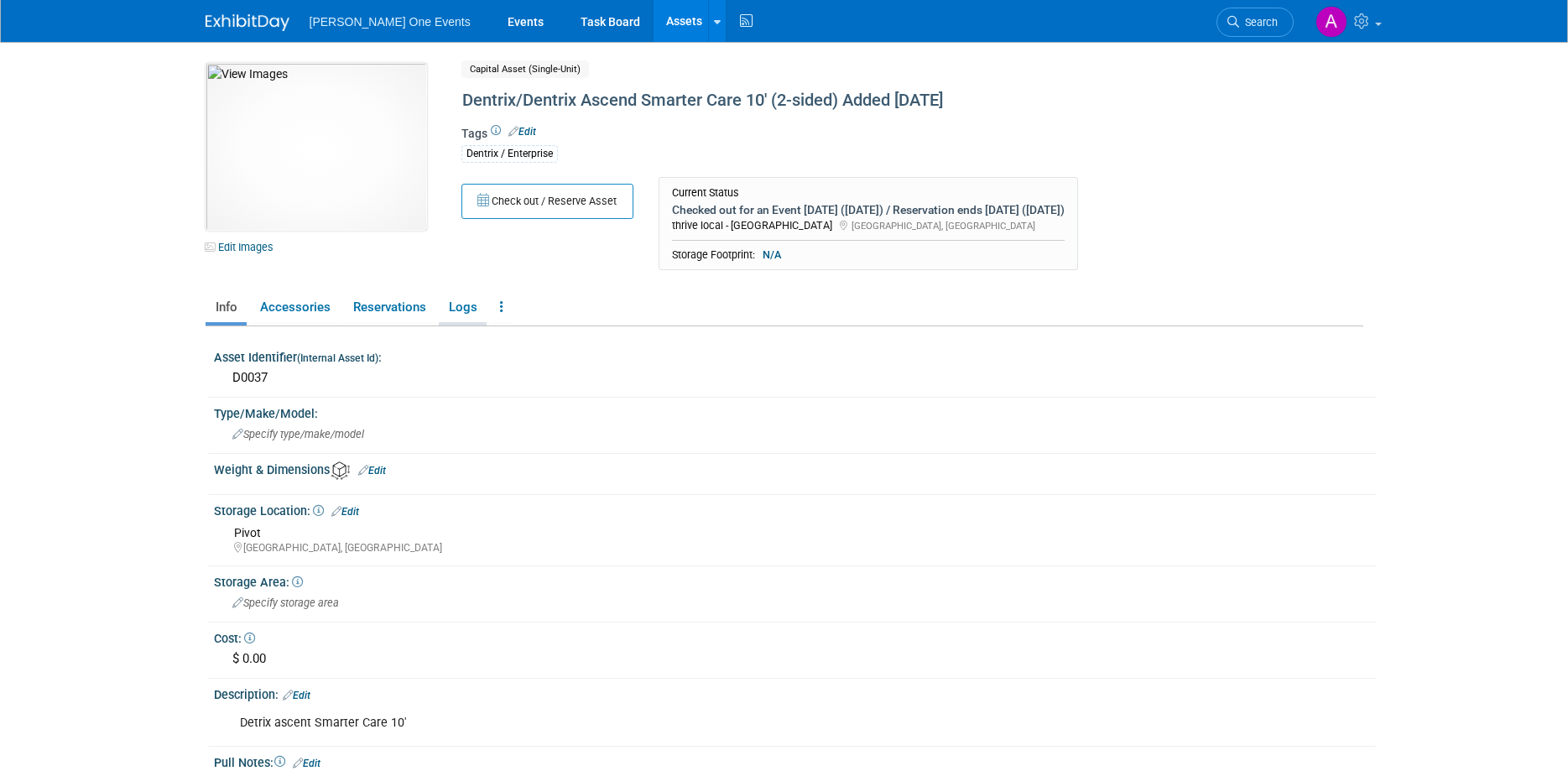
click at [466, 307] on link "Logs" at bounding box center [462, 307] width 47 height 29
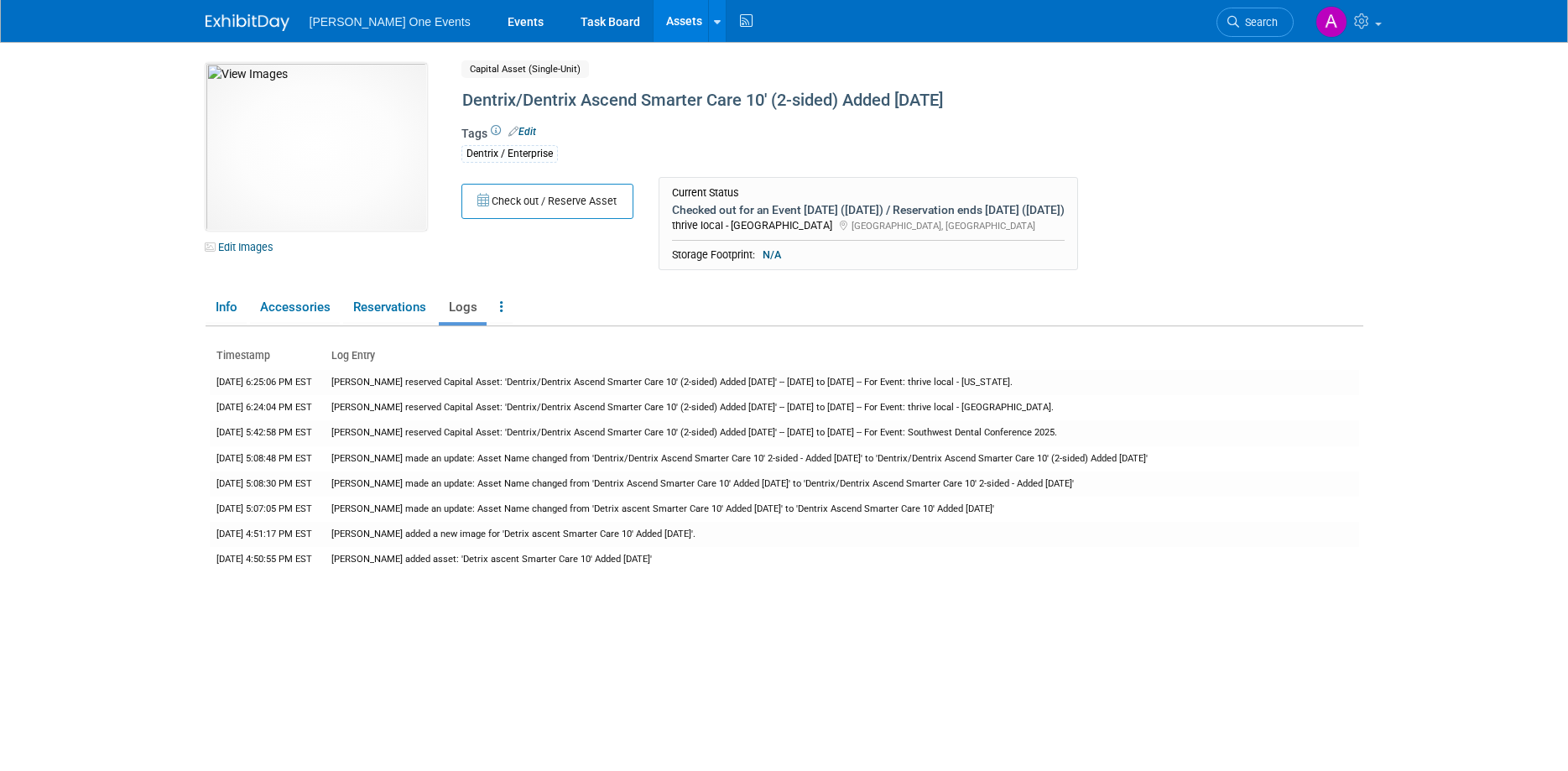
click at [266, 17] on img at bounding box center [247, 22] width 84 height 16
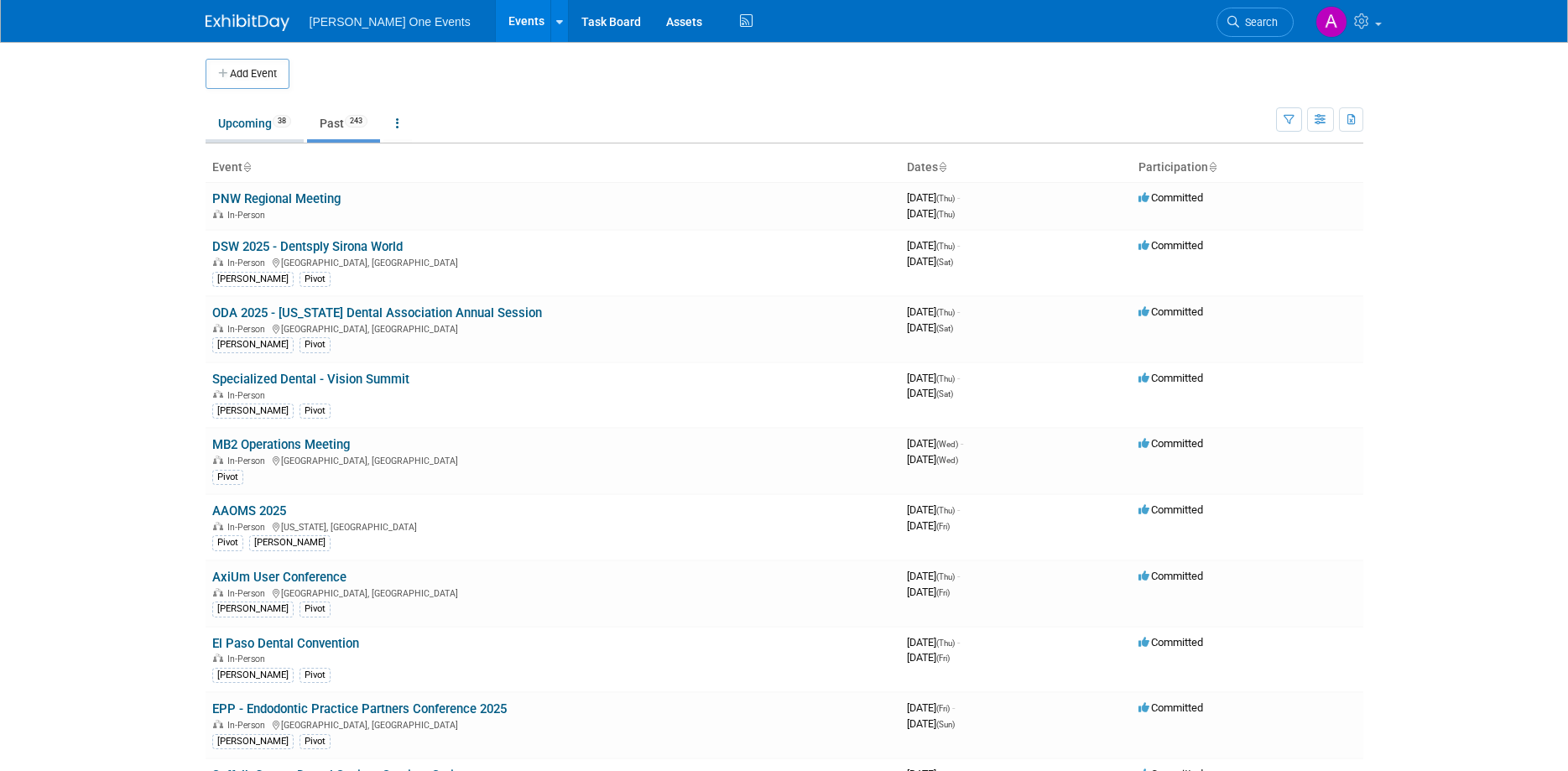
click at [249, 115] on link "Upcoming 38" at bounding box center [255, 123] width 98 height 32
